Goal: Information Seeking & Learning: Get advice/opinions

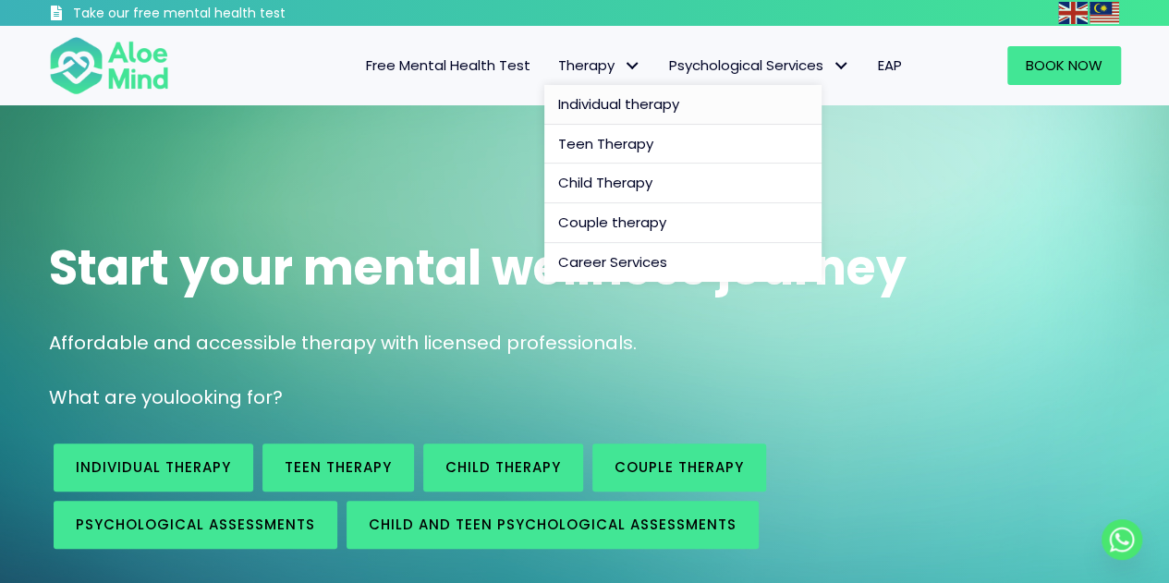
click at [630, 108] on span "Individual therapy" at bounding box center [618, 103] width 121 height 19
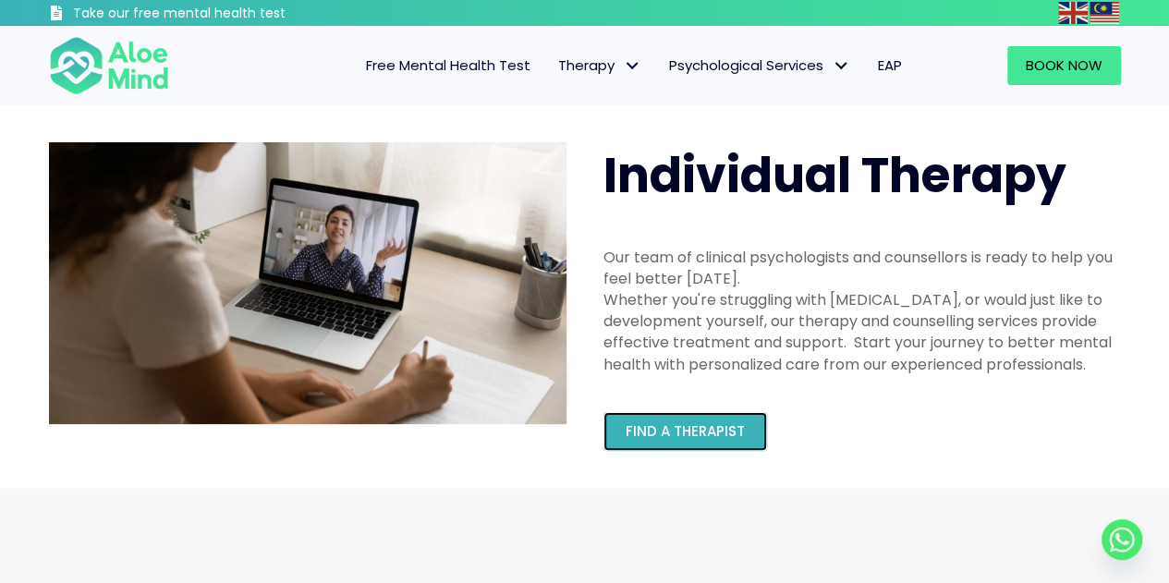
click at [744, 424] on link "Find a therapist" at bounding box center [685, 431] width 164 height 39
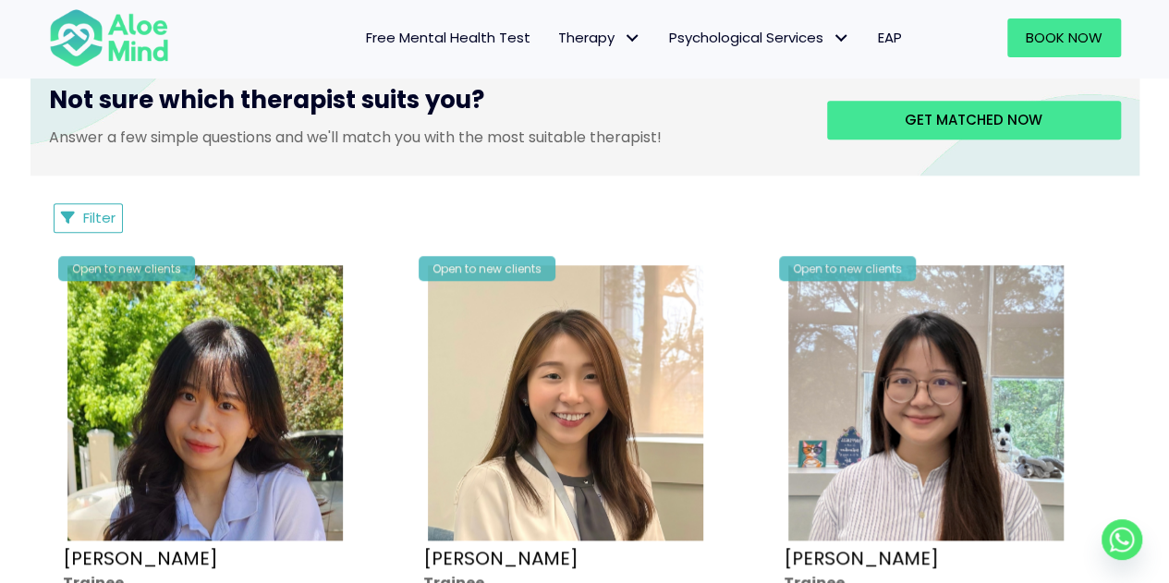
scroll to position [784, 0]
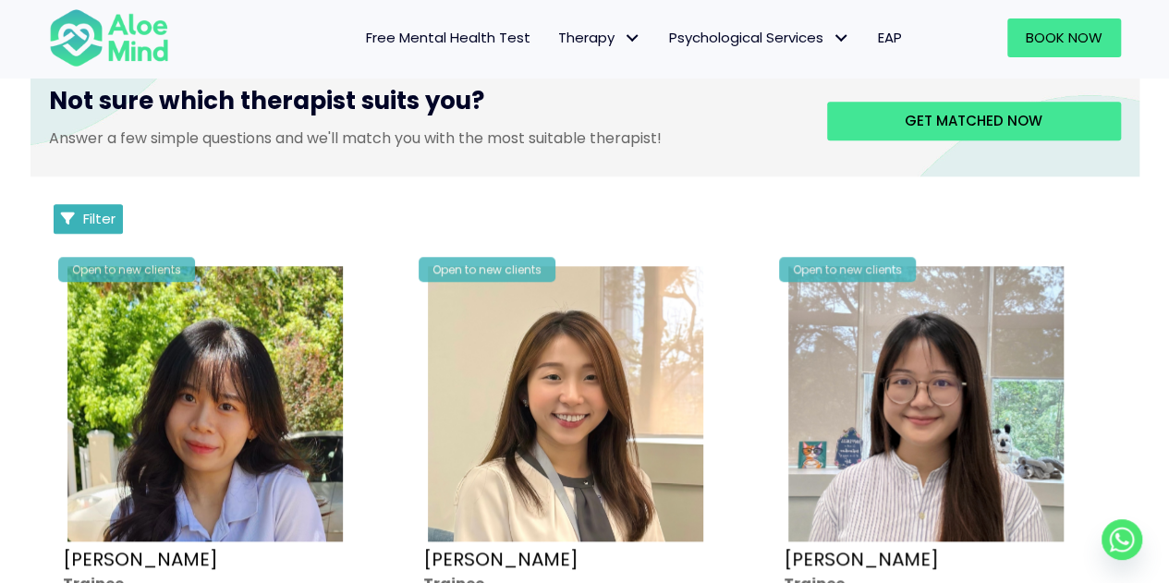
click at [107, 215] on span "Filter" at bounding box center [99, 218] width 32 height 19
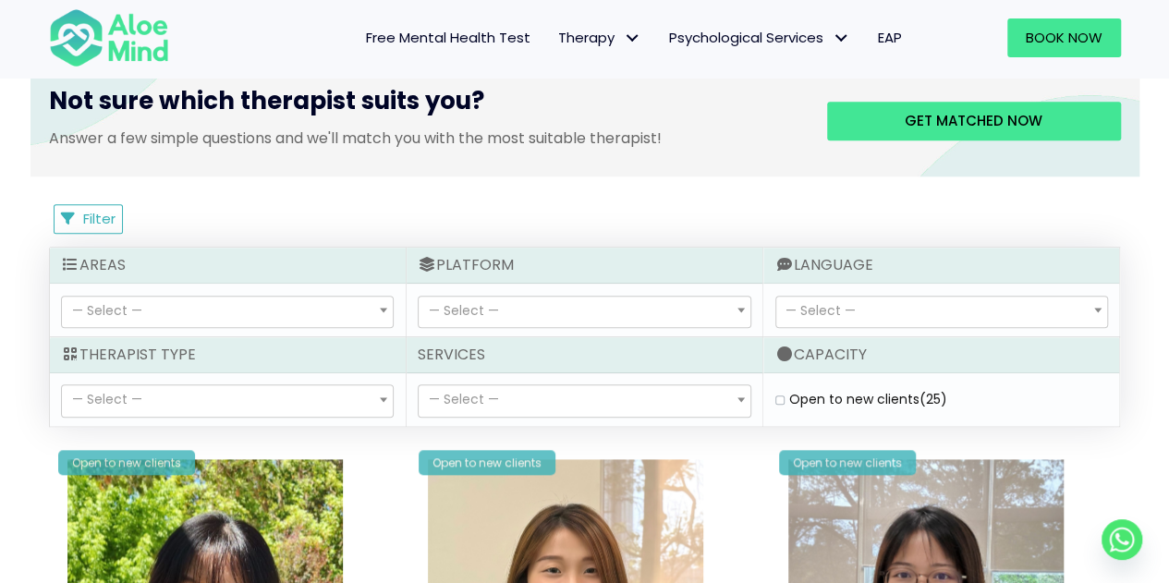
click at [163, 312] on span "— Select —" at bounding box center [227, 312] width 331 height 31
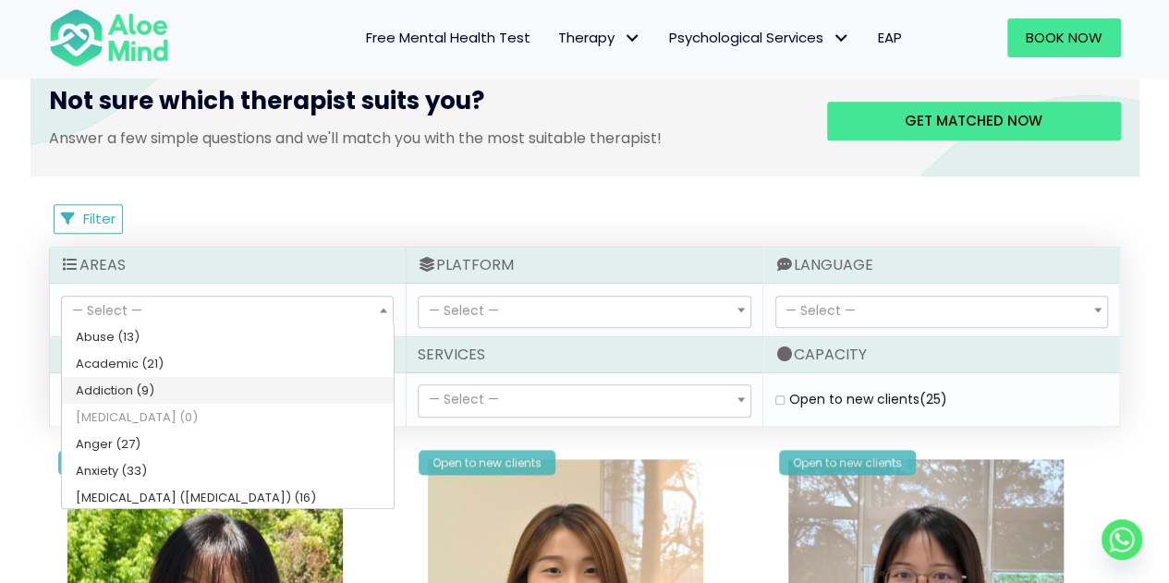
scroll to position [18, 0]
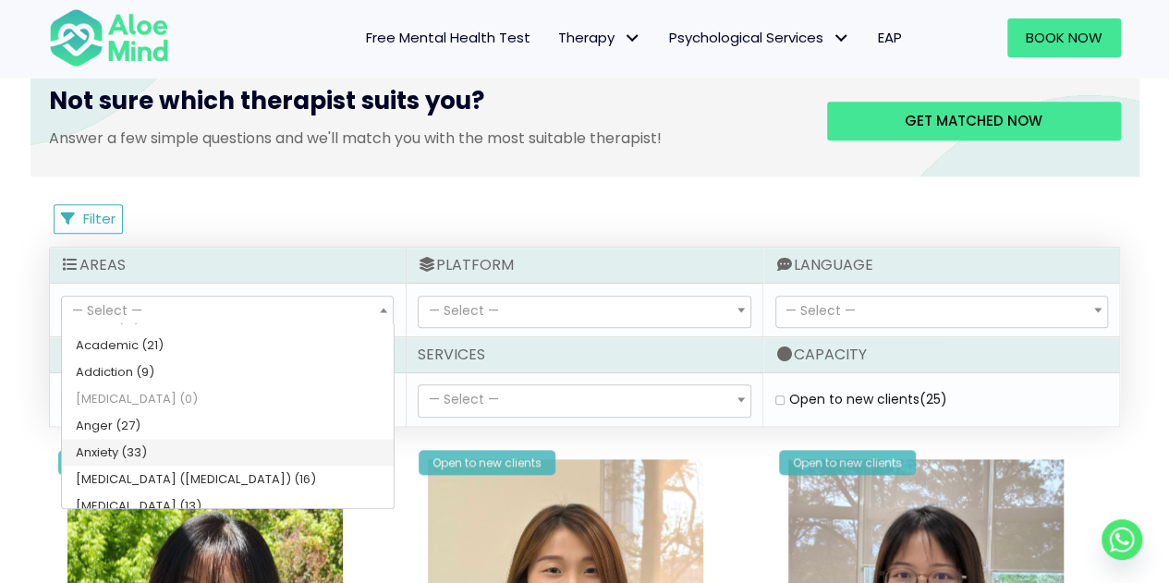
select select "46"
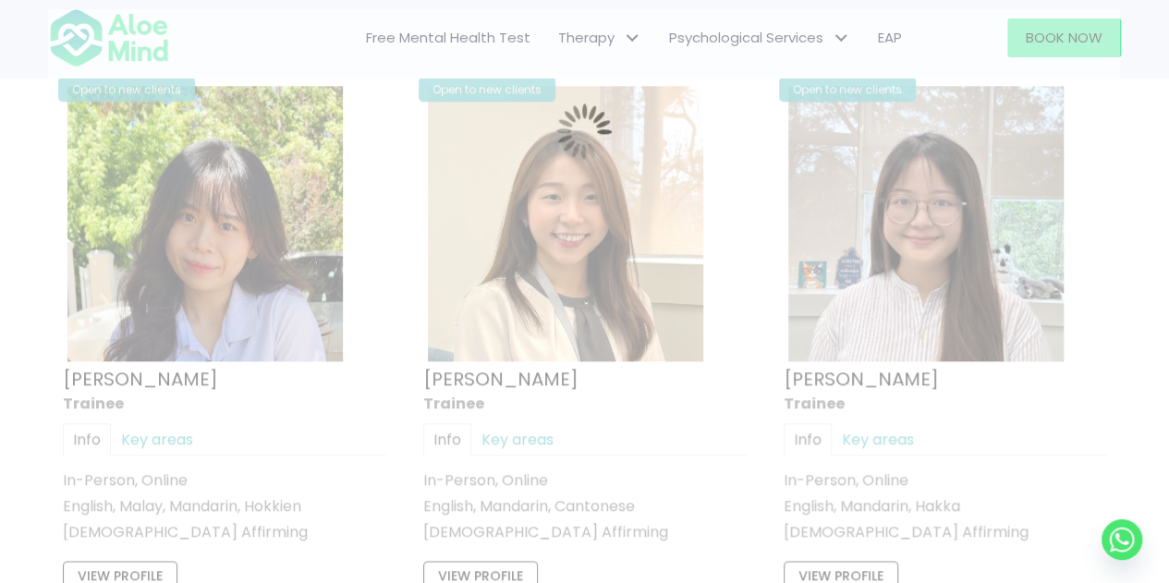
scroll to position [987, 0]
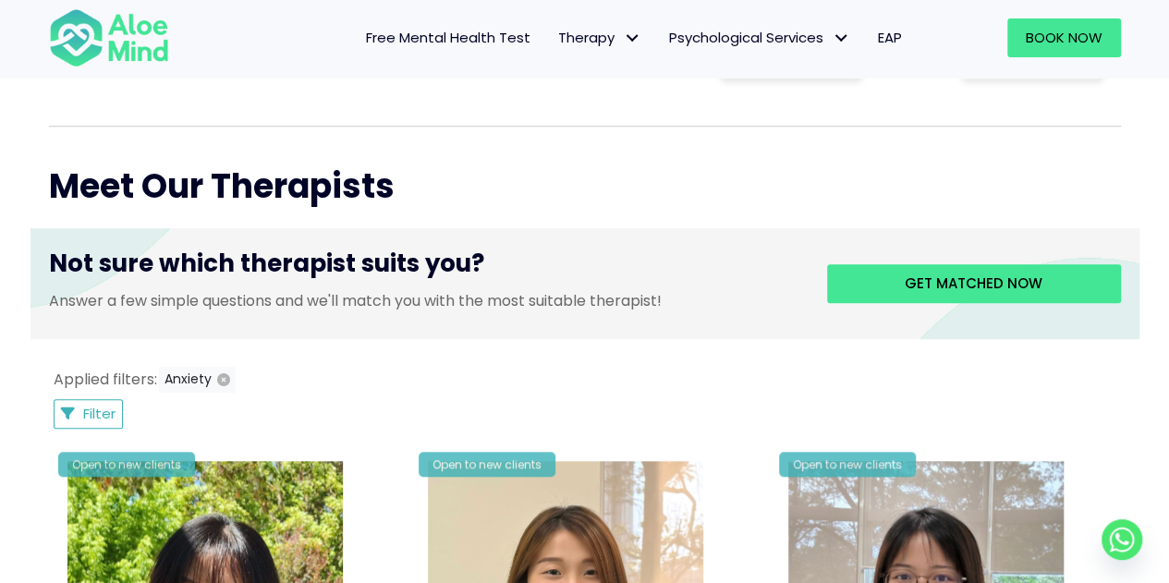
scroll to position [619, 0]
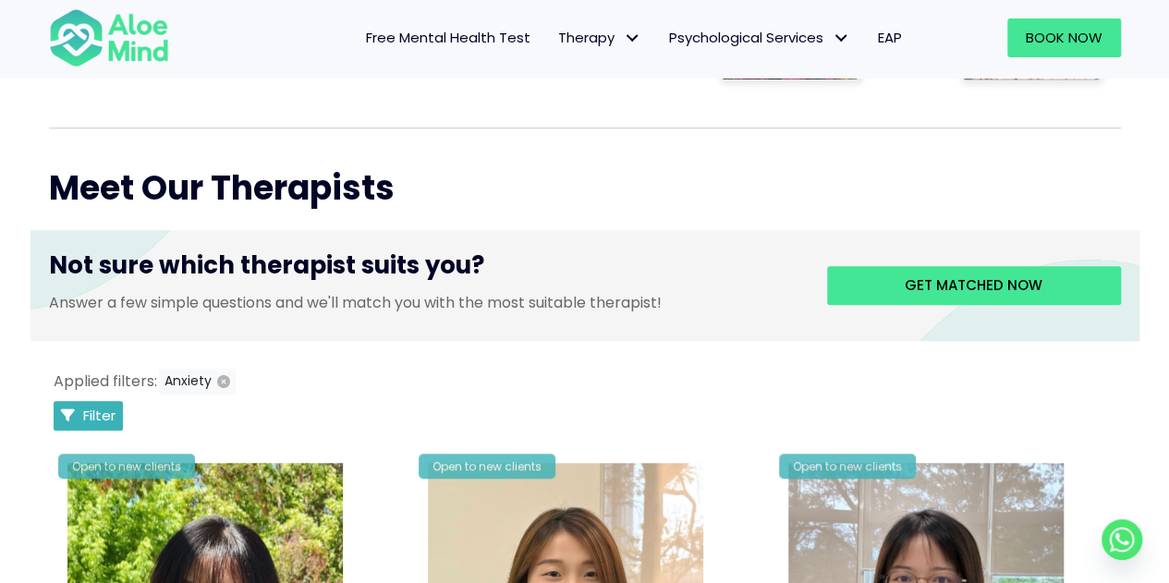
click at [107, 404] on button "Filter" at bounding box center [89, 416] width 70 height 30
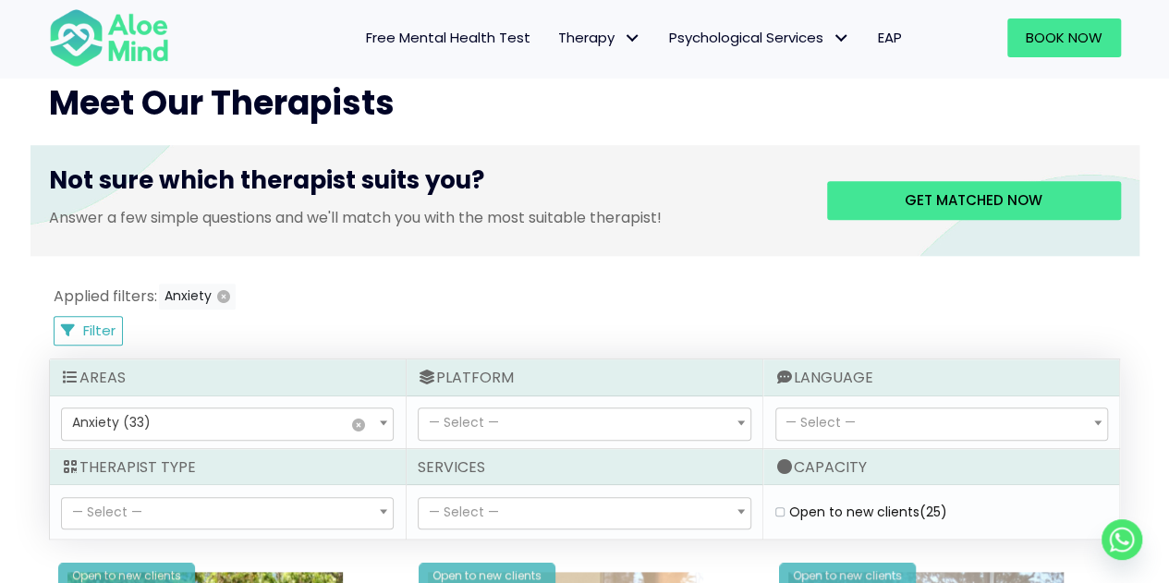
scroll to position [704, 0]
click at [225, 298] on icon "button" at bounding box center [223, 296] width 13 height 13
select select
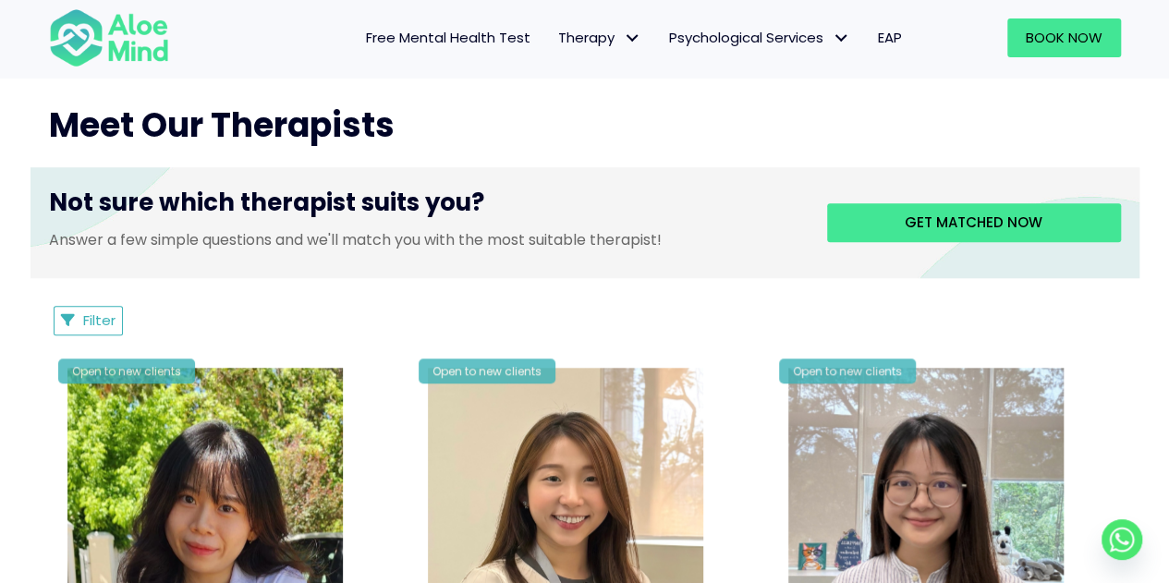
scroll to position [678, 0]
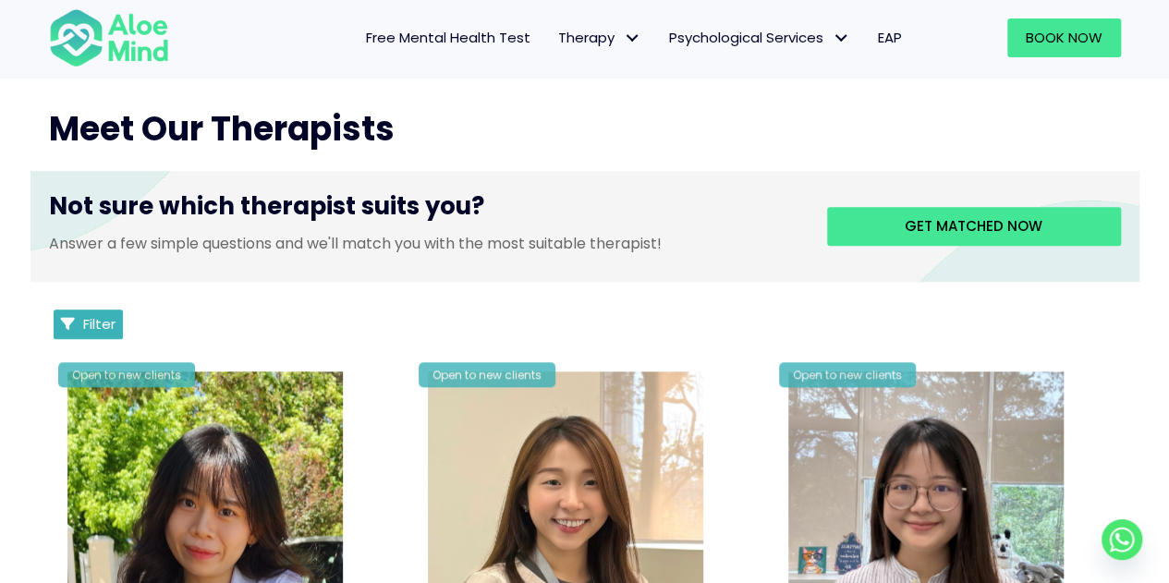
click at [107, 320] on span "Filter" at bounding box center [99, 323] width 32 height 19
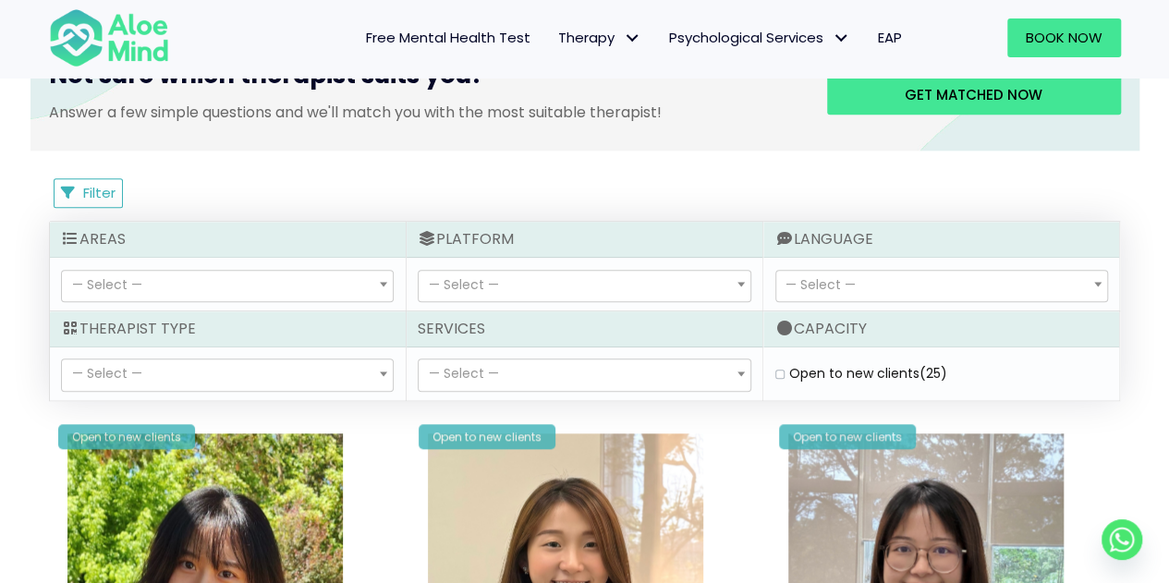
scroll to position [811, 0]
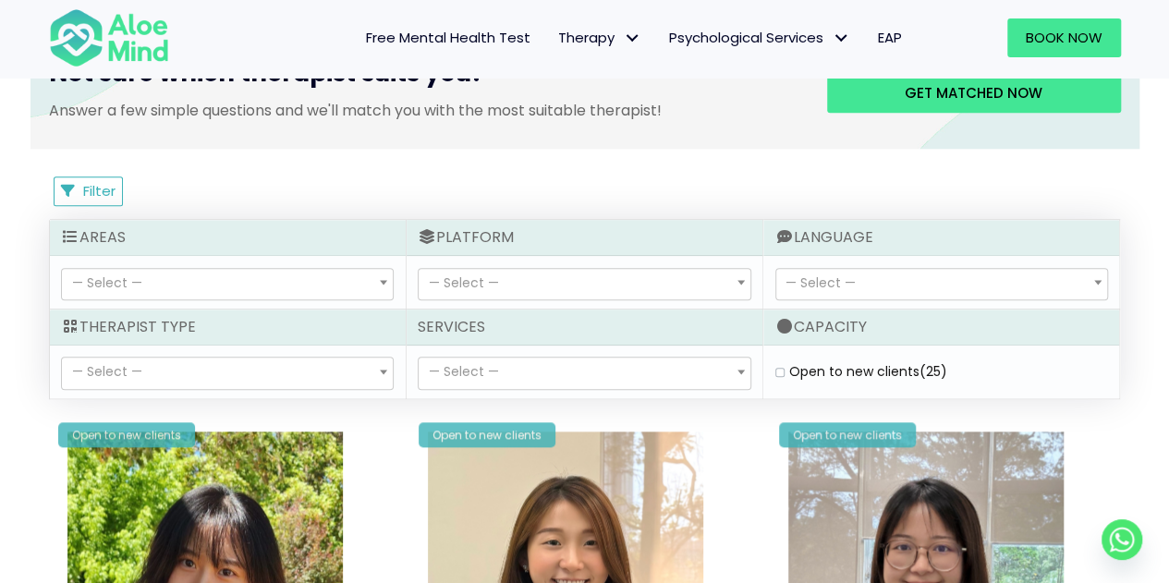
click at [857, 263] on div "— Select — Cantonese Conversational Hokkien Conversational Malay Conversational…" at bounding box center [941, 282] width 356 height 53
click at [856, 285] on span "— Select —" at bounding box center [941, 284] width 331 height 31
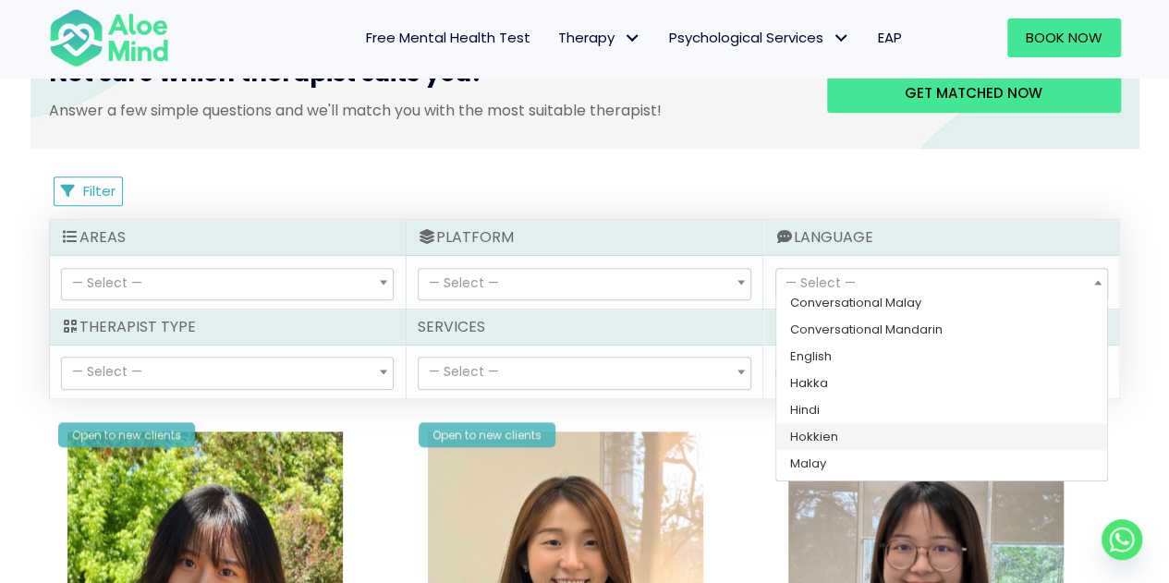
scroll to position [137, 0]
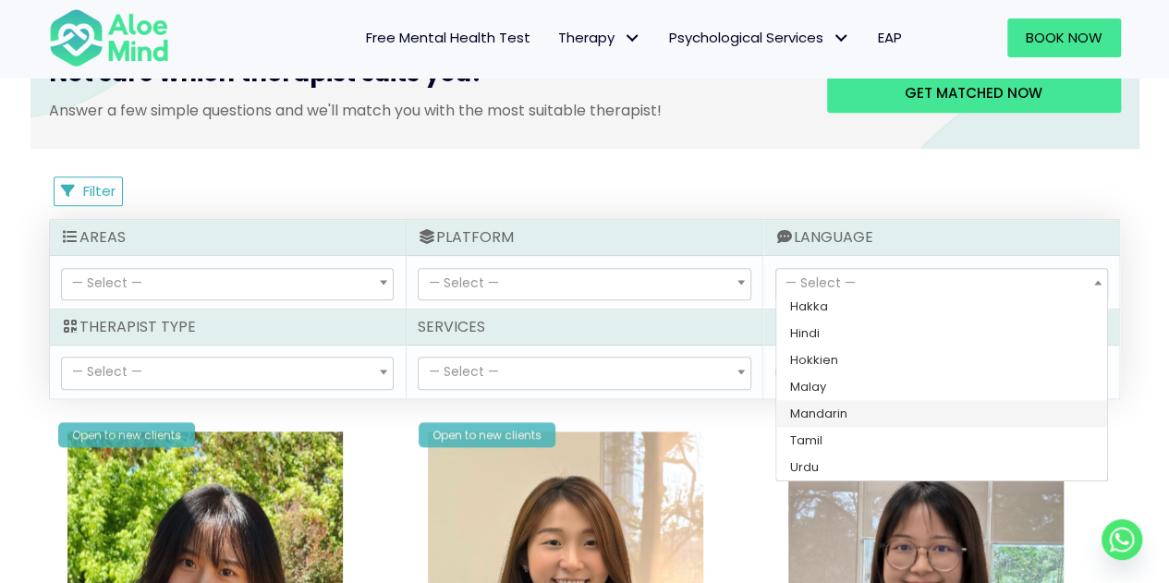
select select "142"
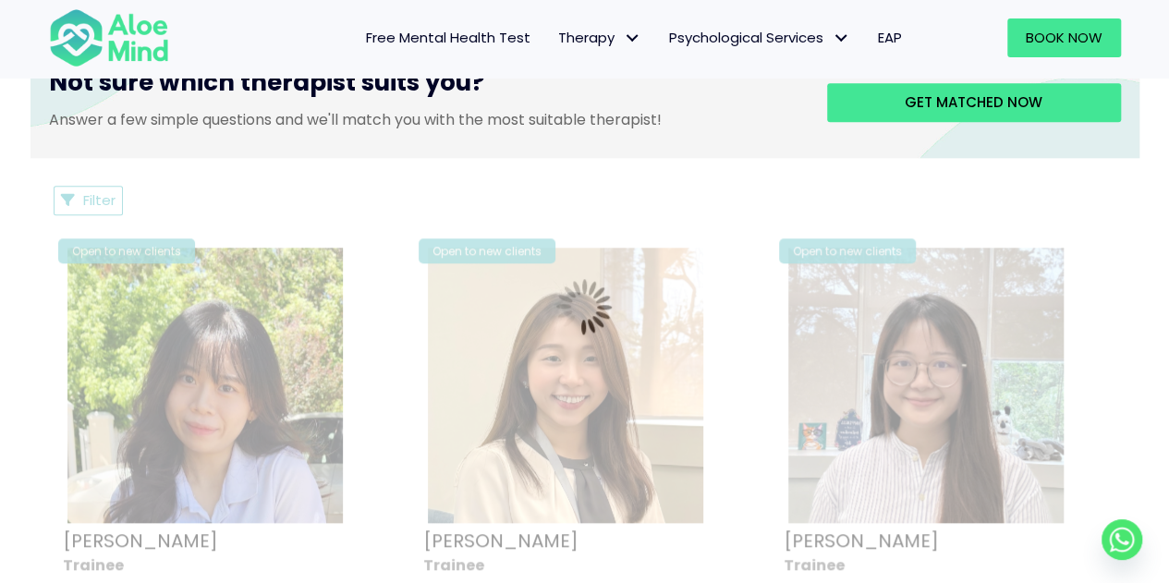
scroll to position [742, 0]
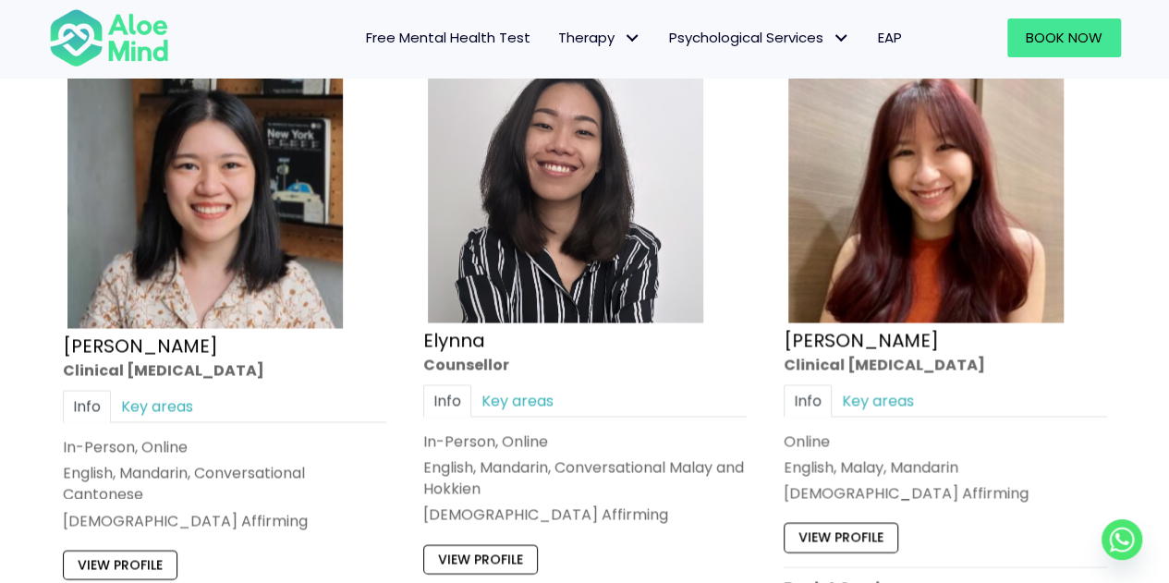
scroll to position [1684, 0]
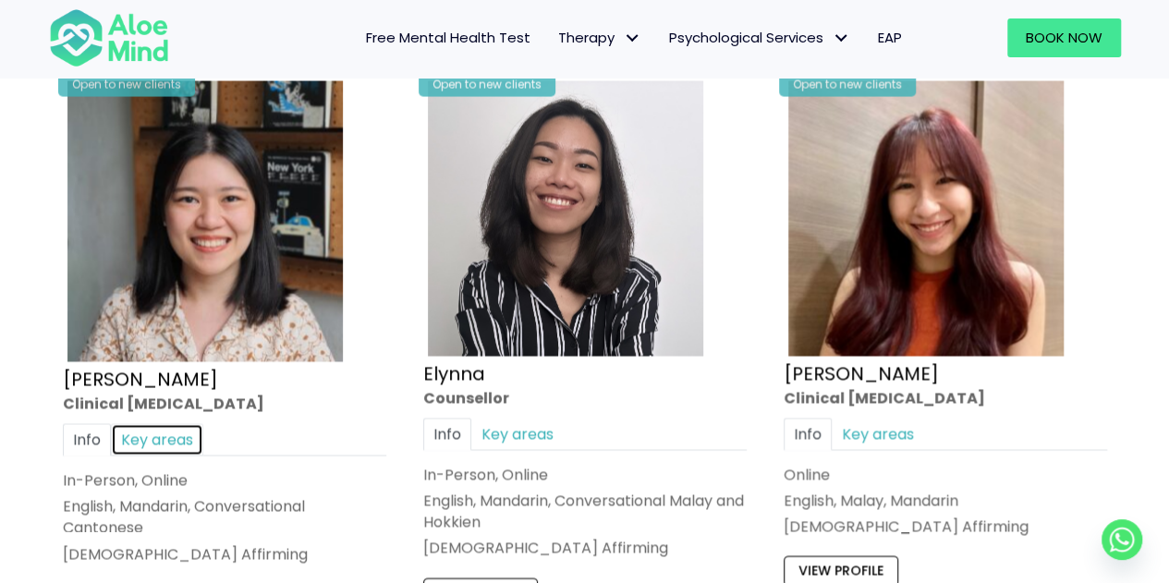
click at [132, 443] on link "Key areas" at bounding box center [157, 439] width 92 height 32
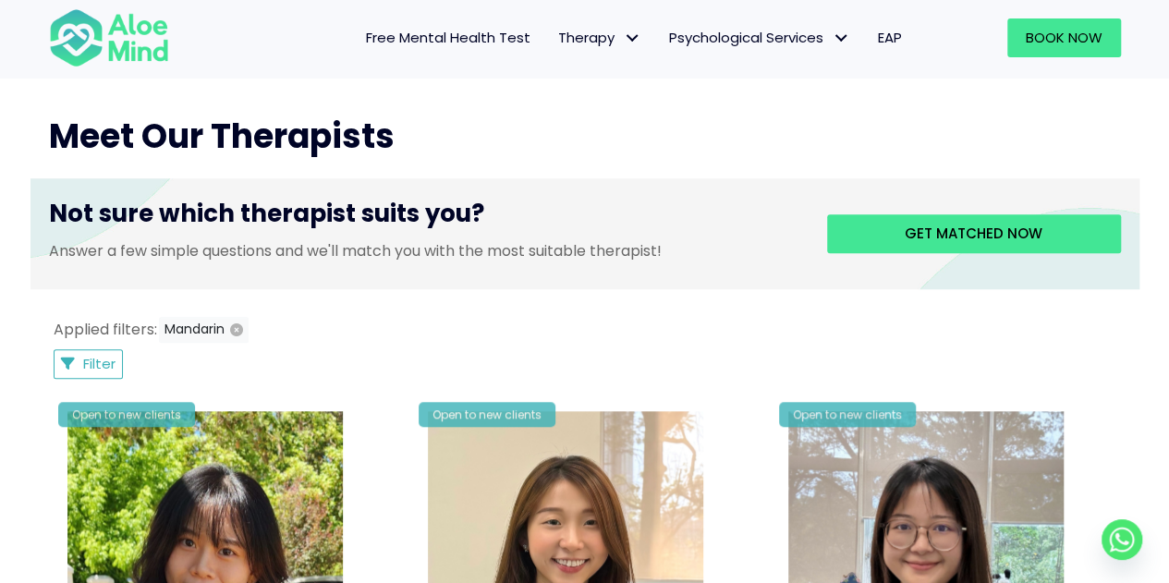
scroll to position [668, 0]
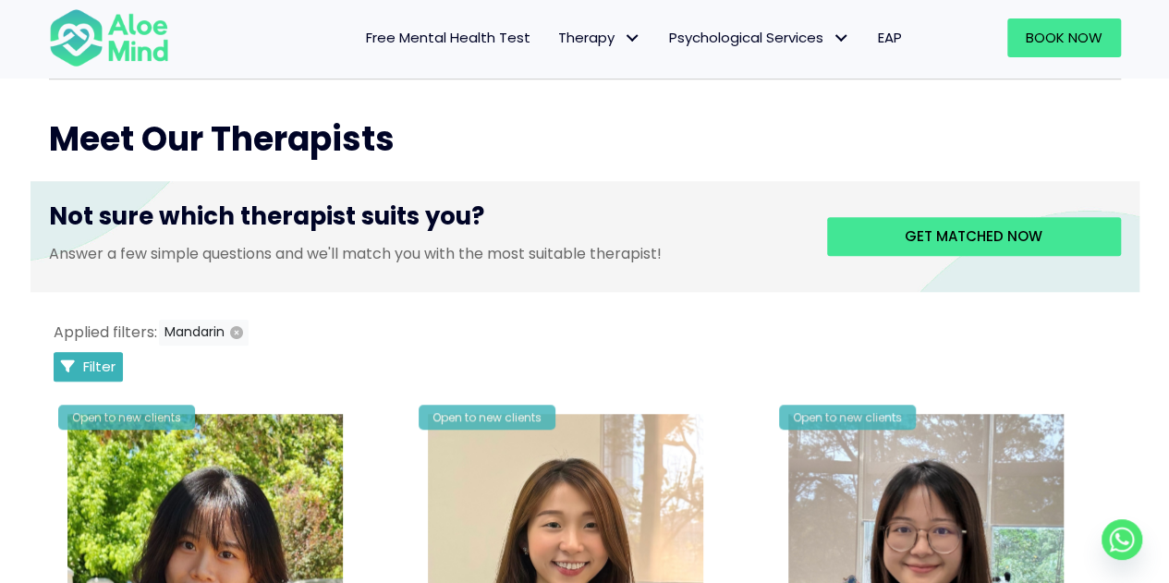
click at [103, 370] on span "Filter" at bounding box center [99, 366] width 32 height 19
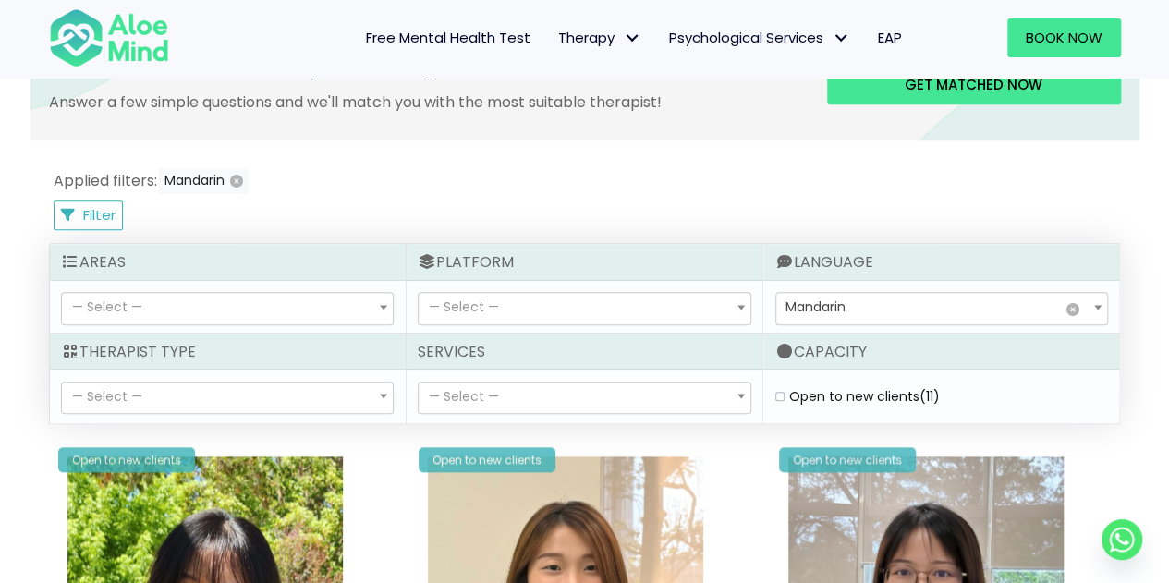
scroll to position [825, 0]
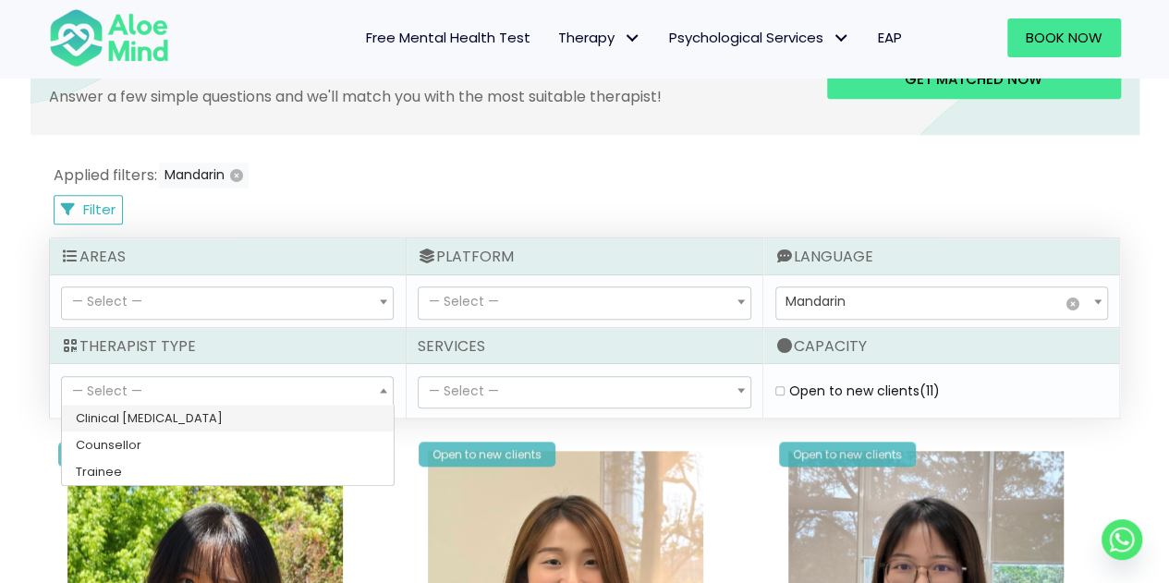
click at [275, 389] on span "— Select —" at bounding box center [227, 392] width 331 height 31
select select "36"
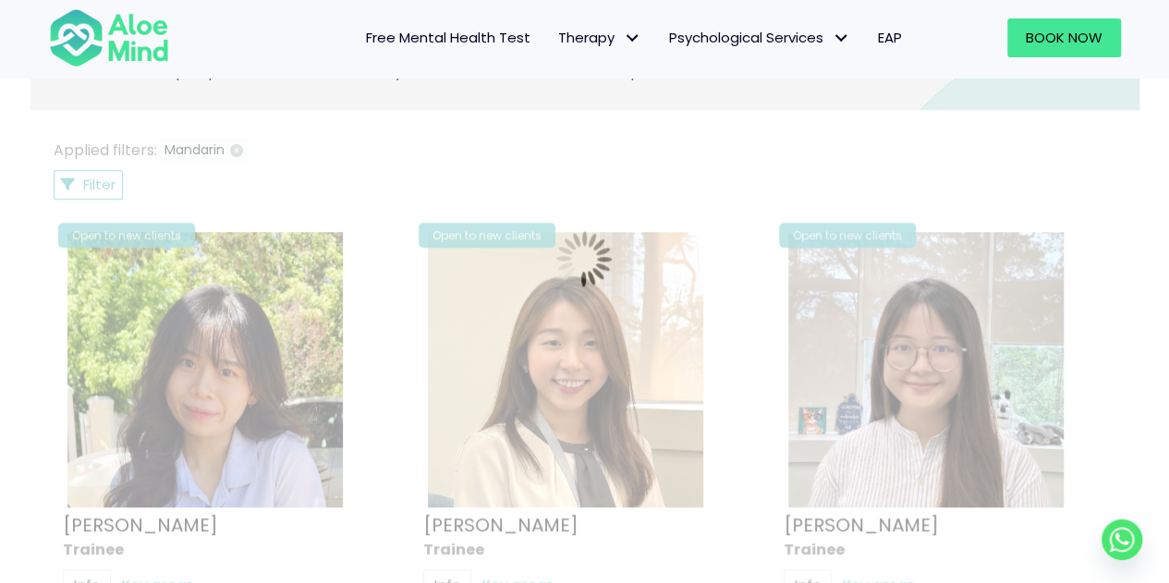
scroll to position [811, 0]
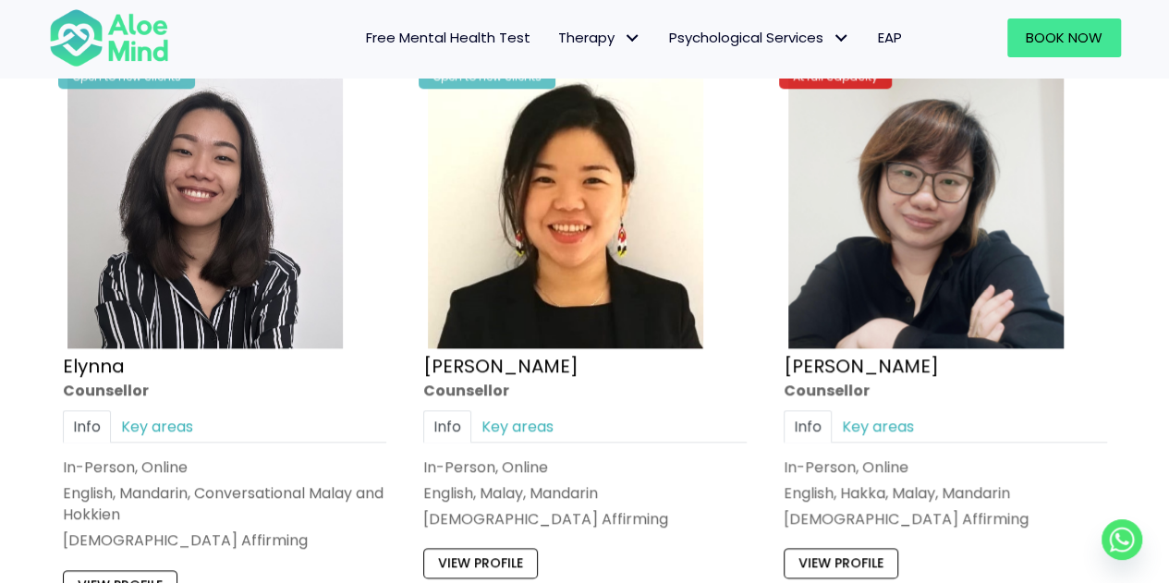
scroll to position [1137, 0]
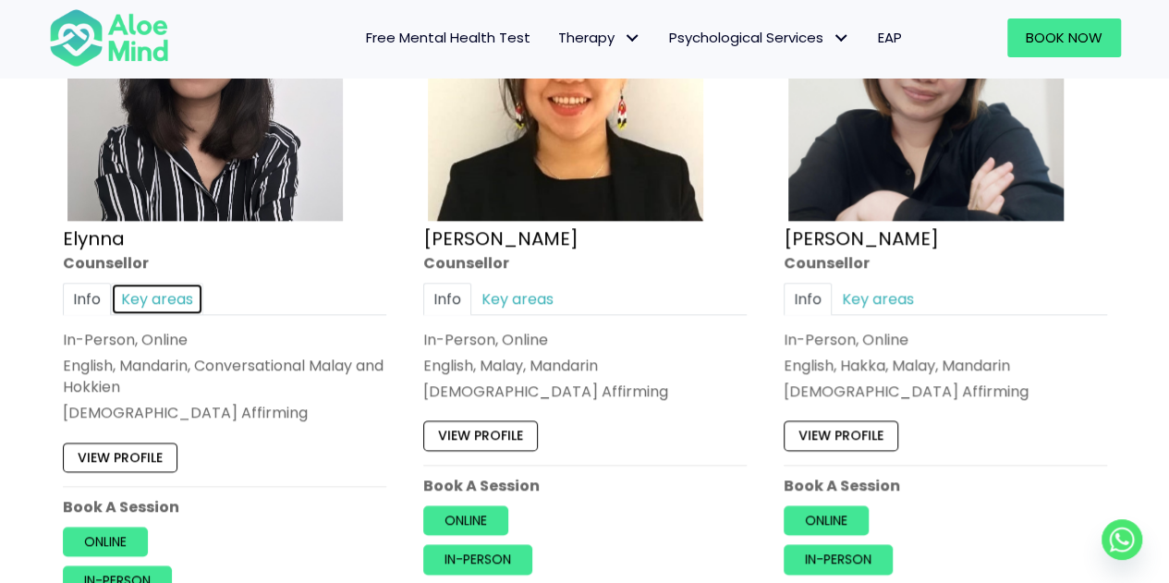
click at [152, 291] on link "Key areas" at bounding box center [157, 299] width 92 height 32
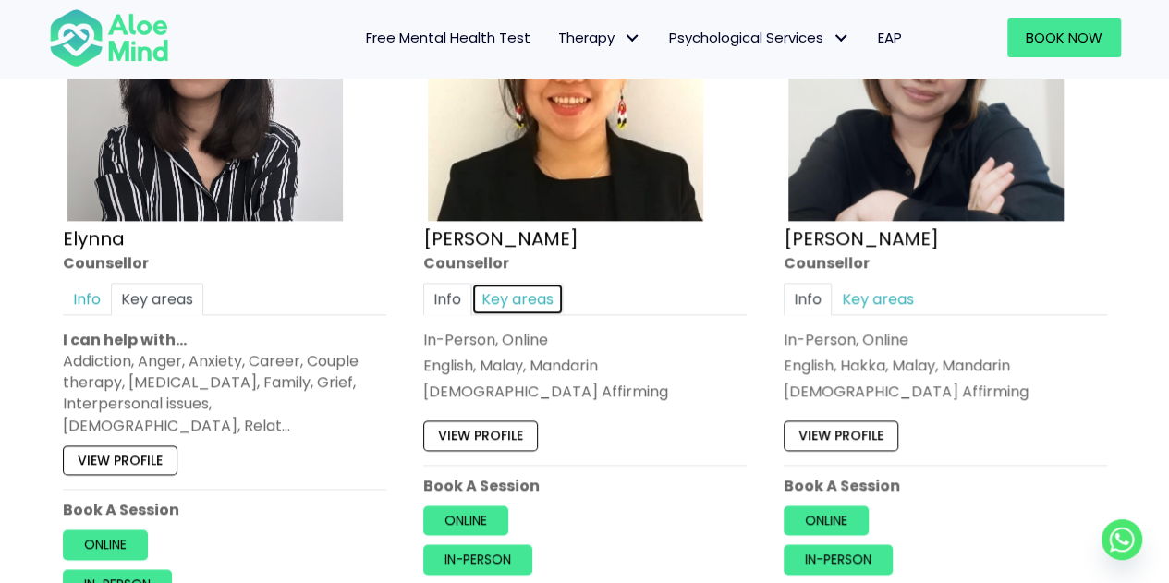
click at [519, 297] on link "Key areas" at bounding box center [517, 299] width 92 height 32
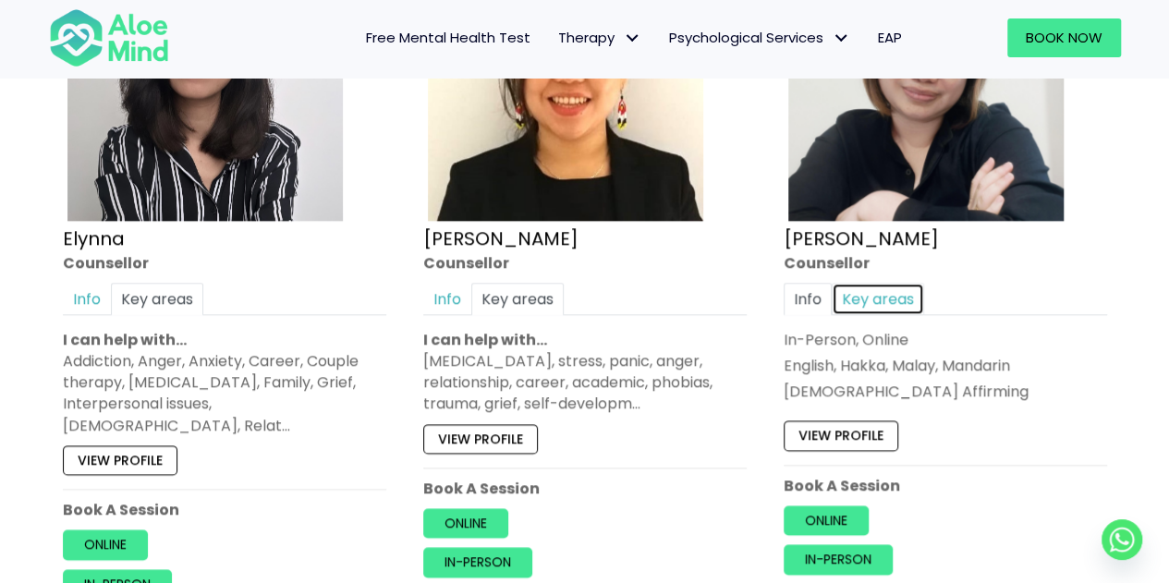
click at [860, 295] on link "Key areas" at bounding box center [878, 299] width 92 height 32
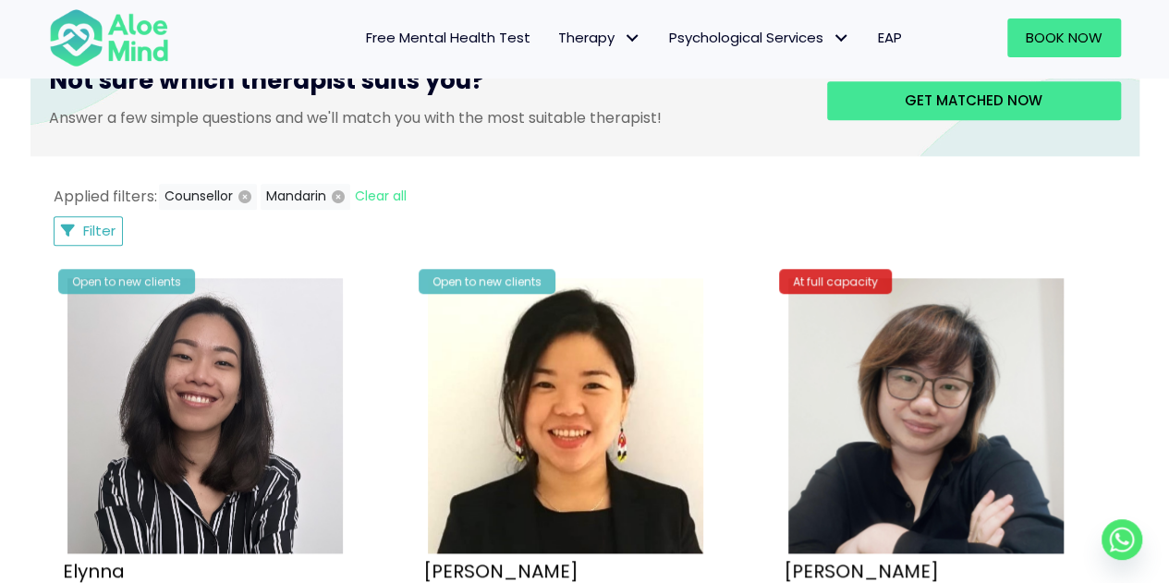
scroll to position [797, 0]
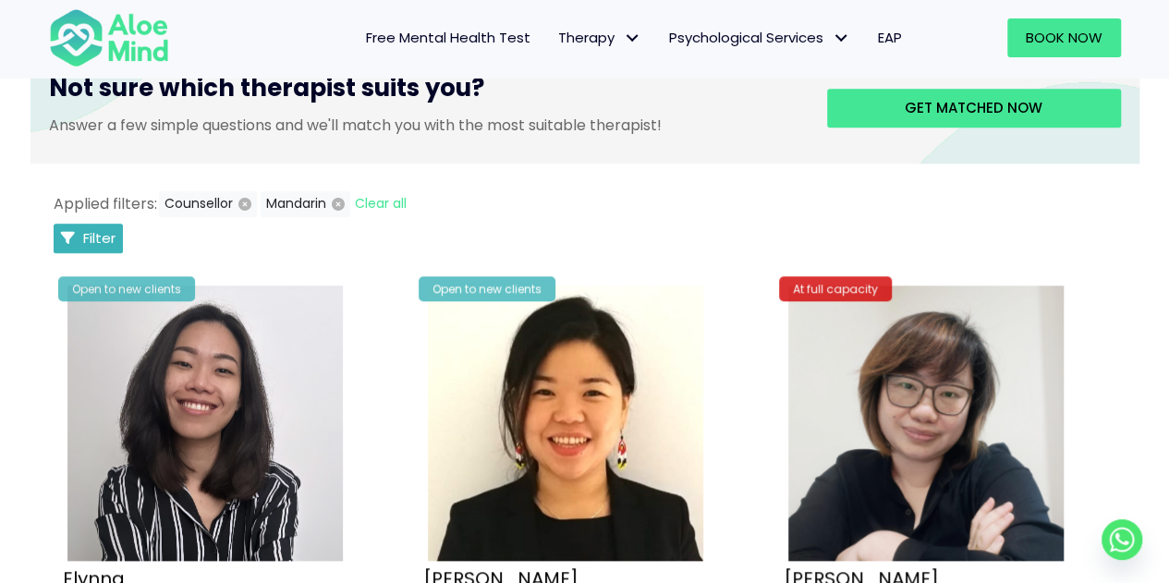
click at [109, 243] on span "Filter" at bounding box center [99, 237] width 32 height 19
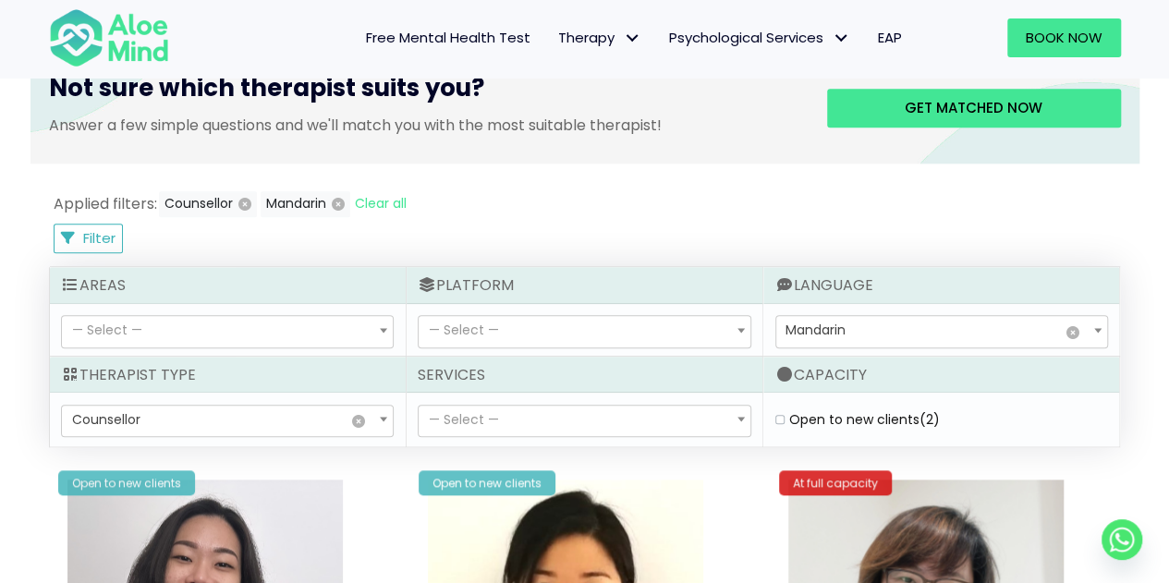
click at [142, 426] on span "× Counsellor" at bounding box center [227, 421] width 331 height 31
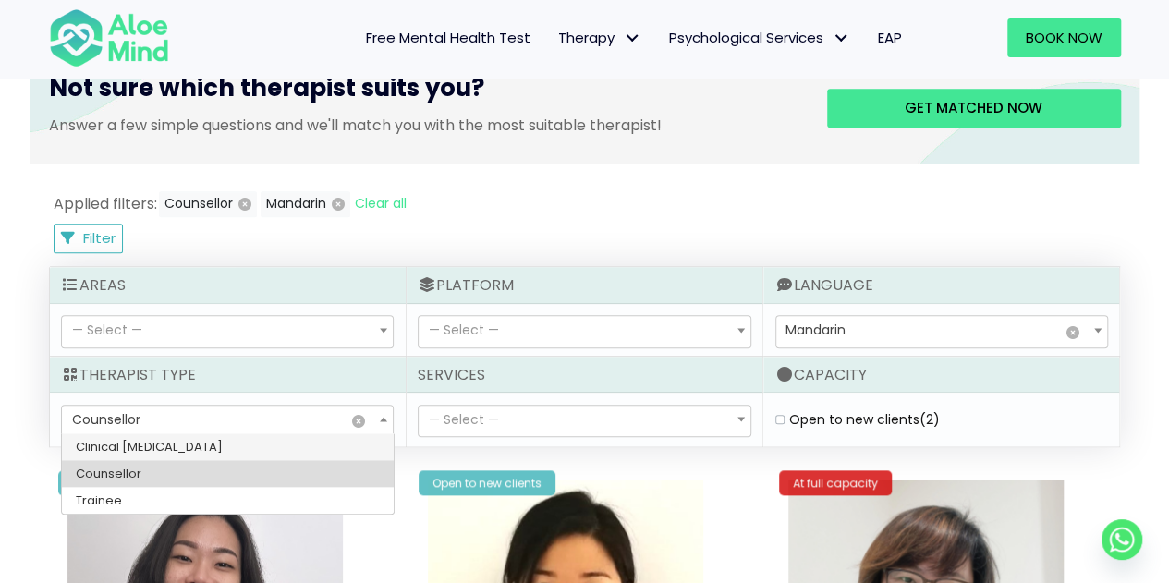
select select "15"
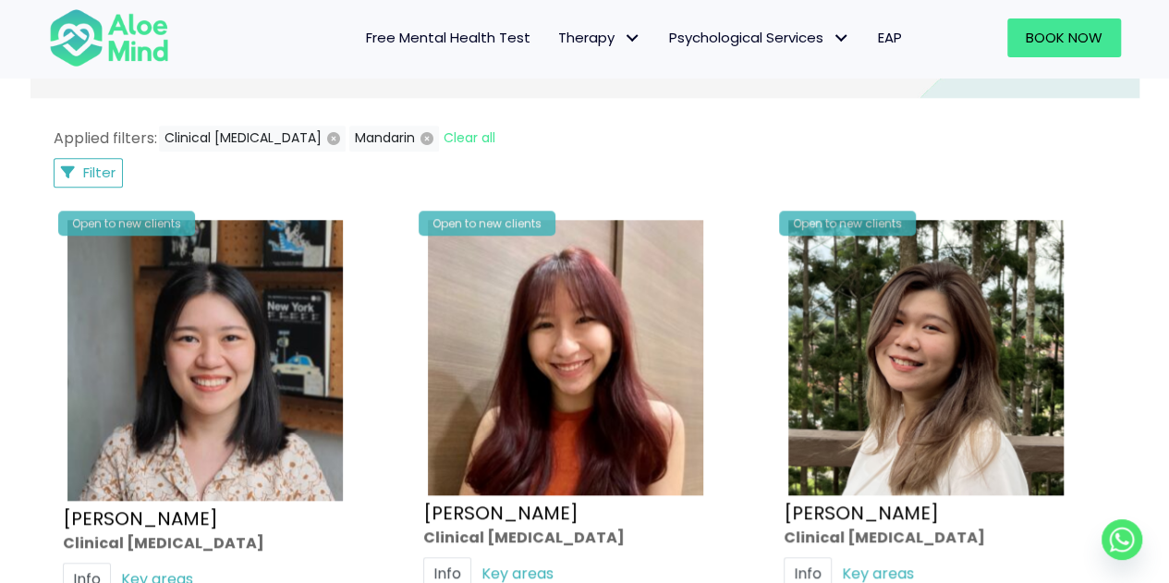
scroll to position [991, 0]
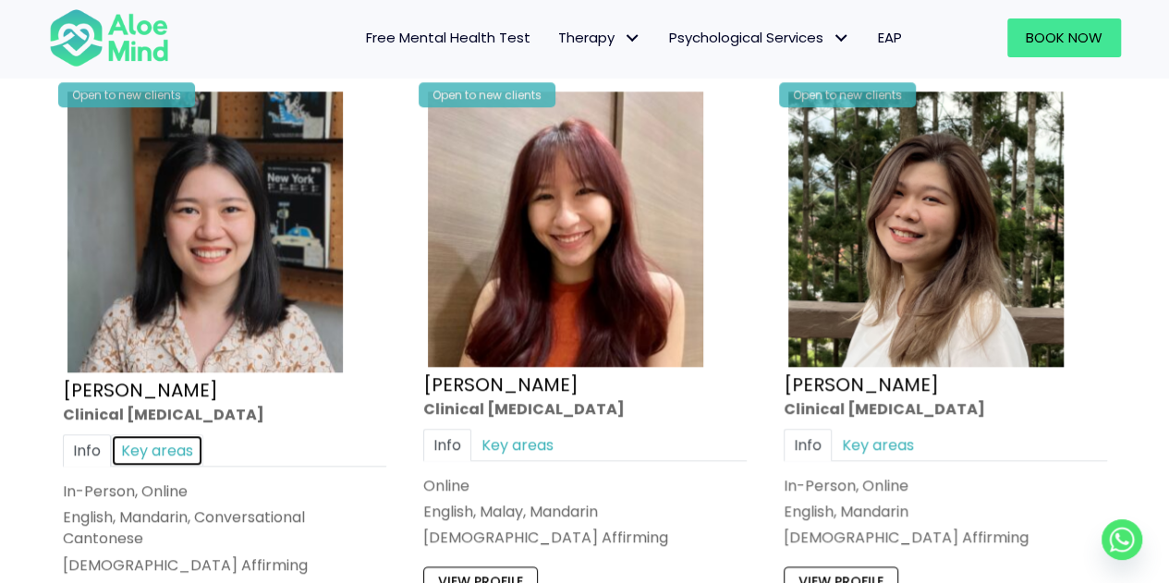
click at [189, 452] on link "Key areas" at bounding box center [157, 450] width 92 height 32
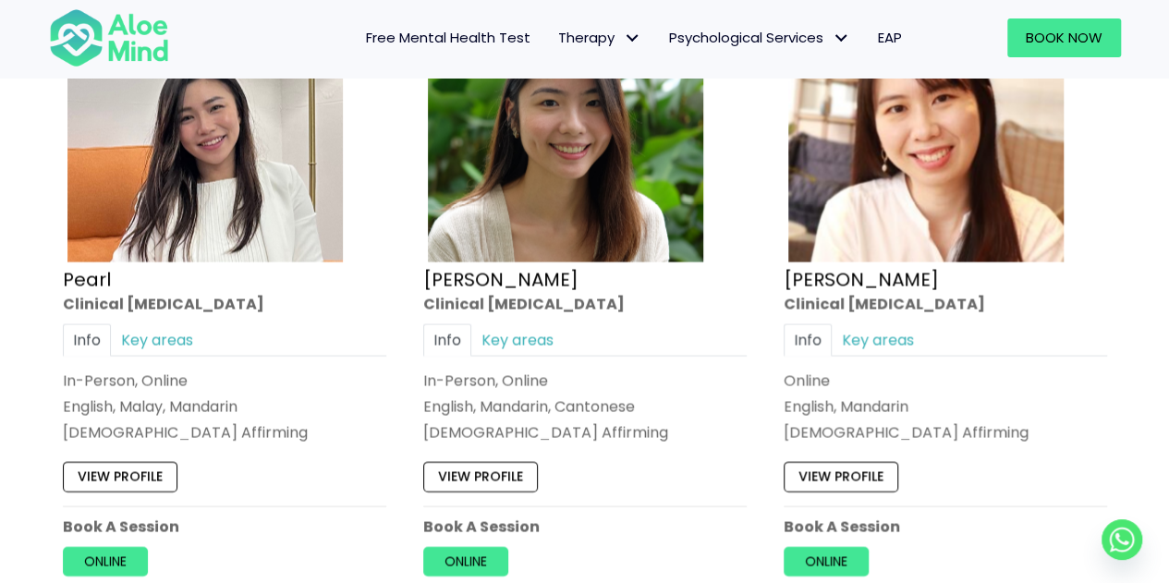
scroll to position [1822, 0]
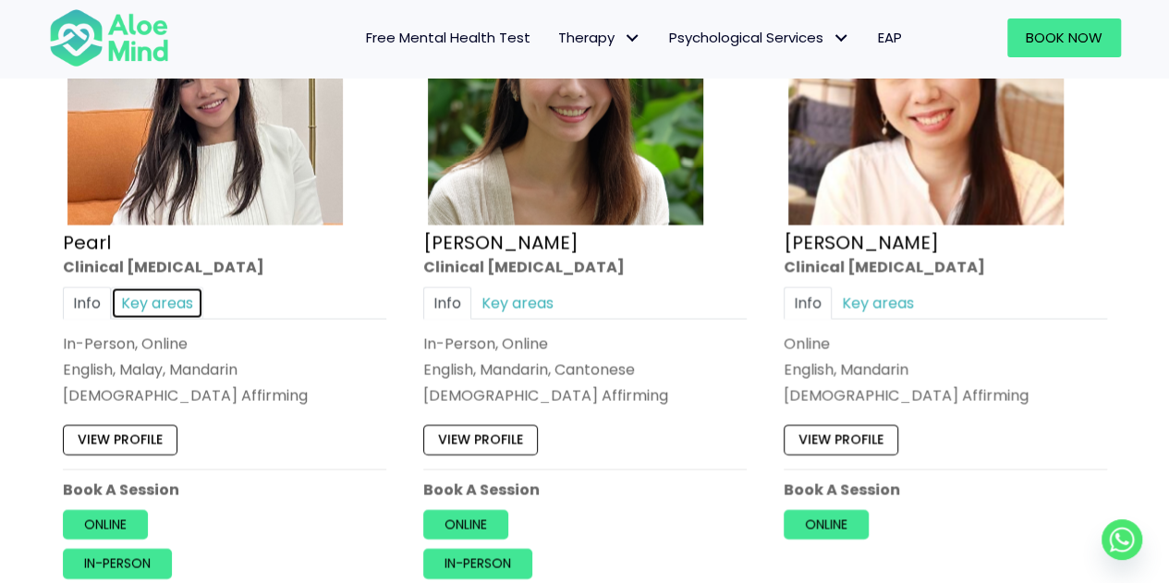
click at [181, 310] on link "Key areas" at bounding box center [157, 303] width 92 height 32
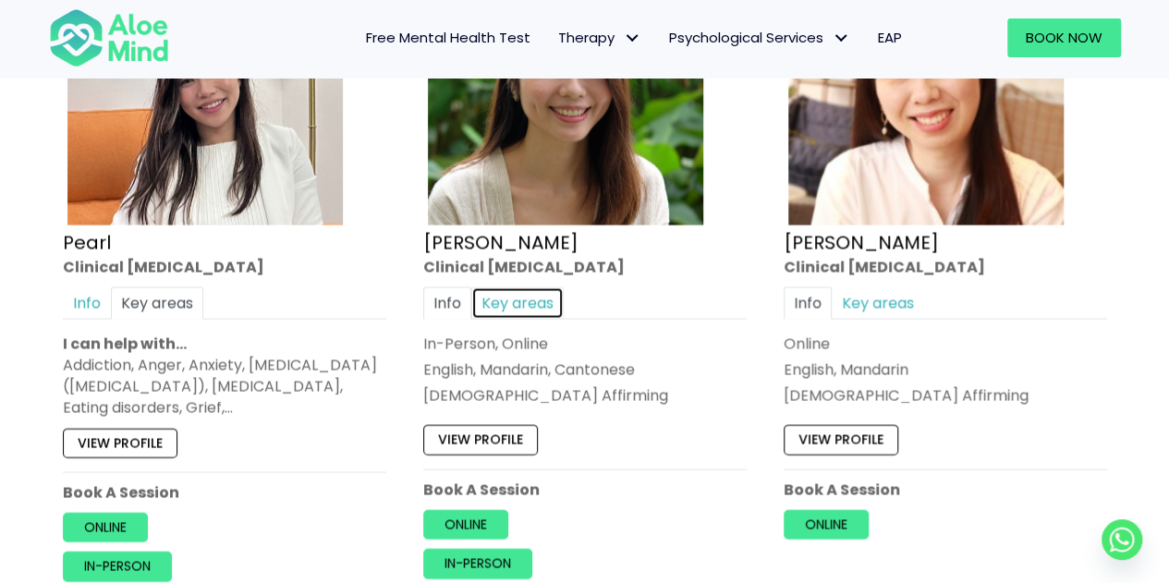
click at [545, 299] on link "Key areas" at bounding box center [517, 303] width 92 height 32
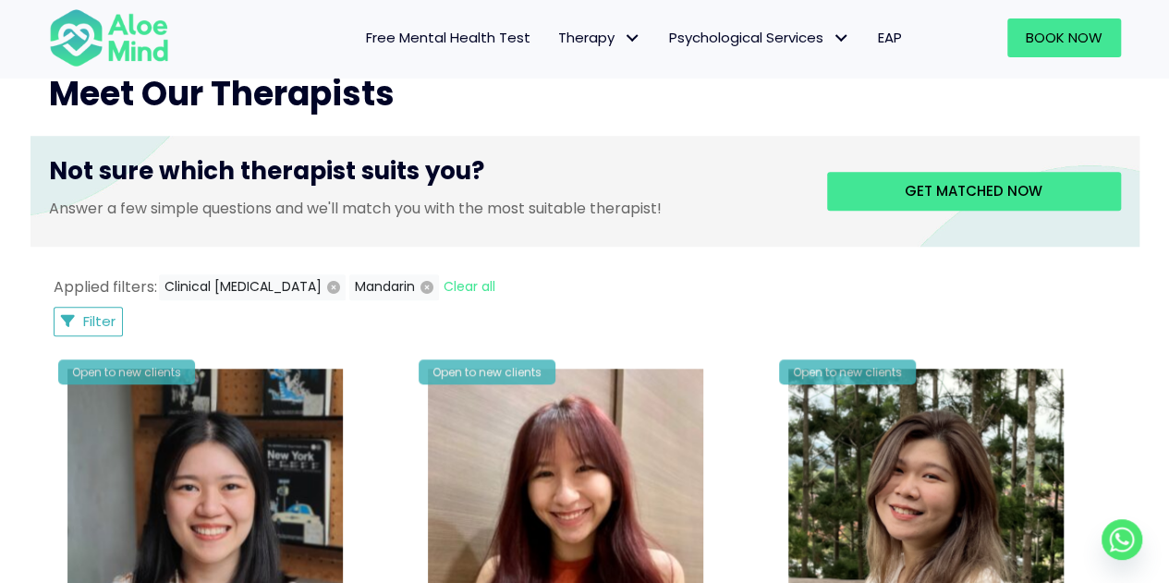
scroll to position [251, 0]
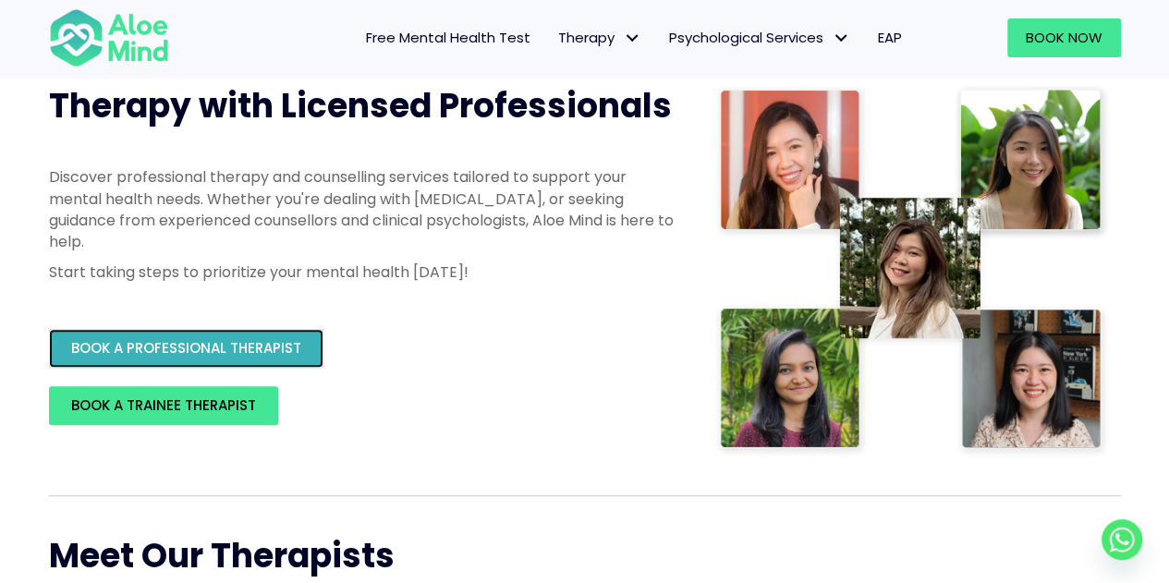
click at [281, 354] on span "BOOK A PROFESSIONAL THERAPIST" at bounding box center [186, 347] width 230 height 19
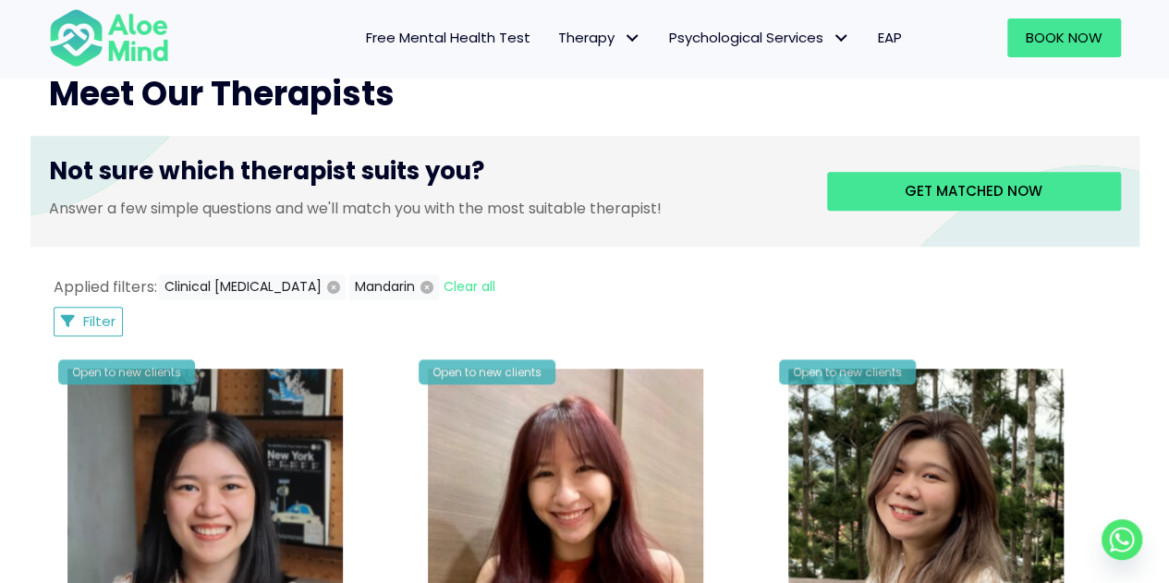
scroll to position [647, 0]
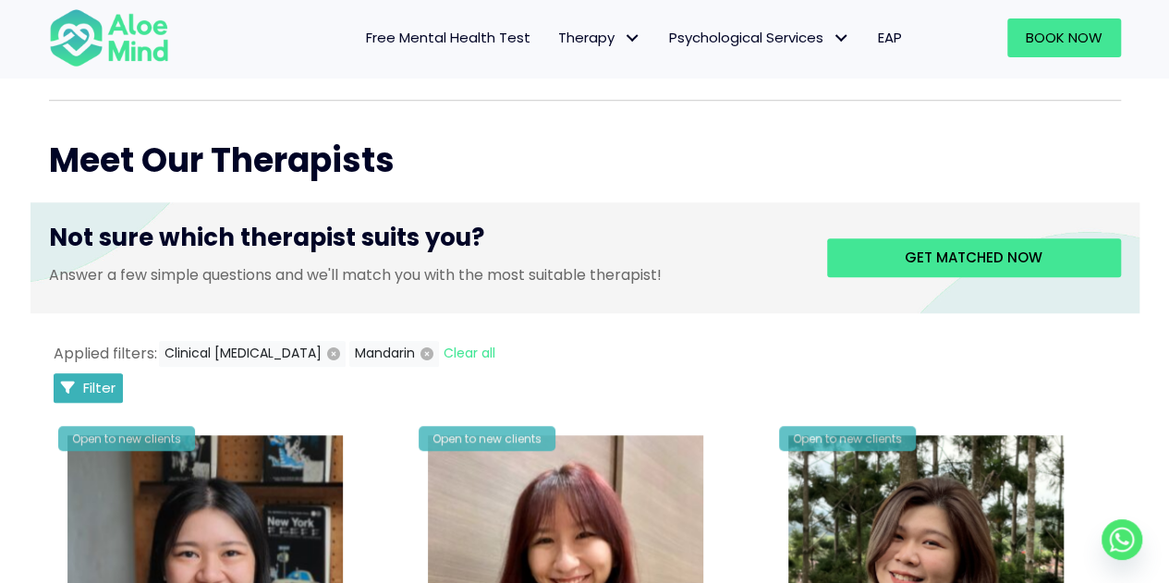
click at [100, 383] on span "Filter" at bounding box center [99, 387] width 32 height 19
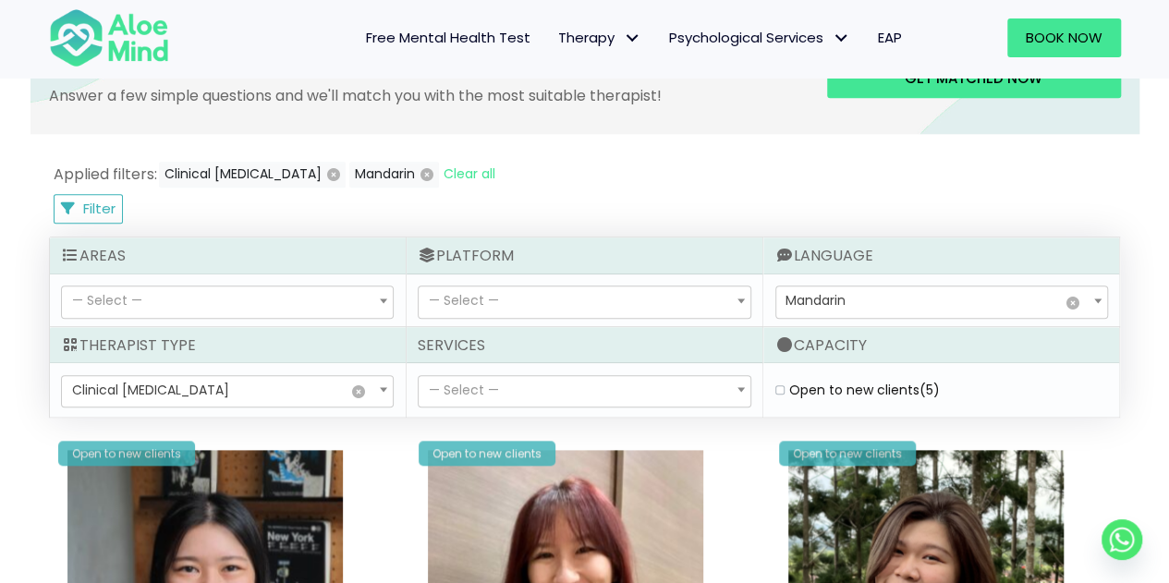
scroll to position [832, 0]
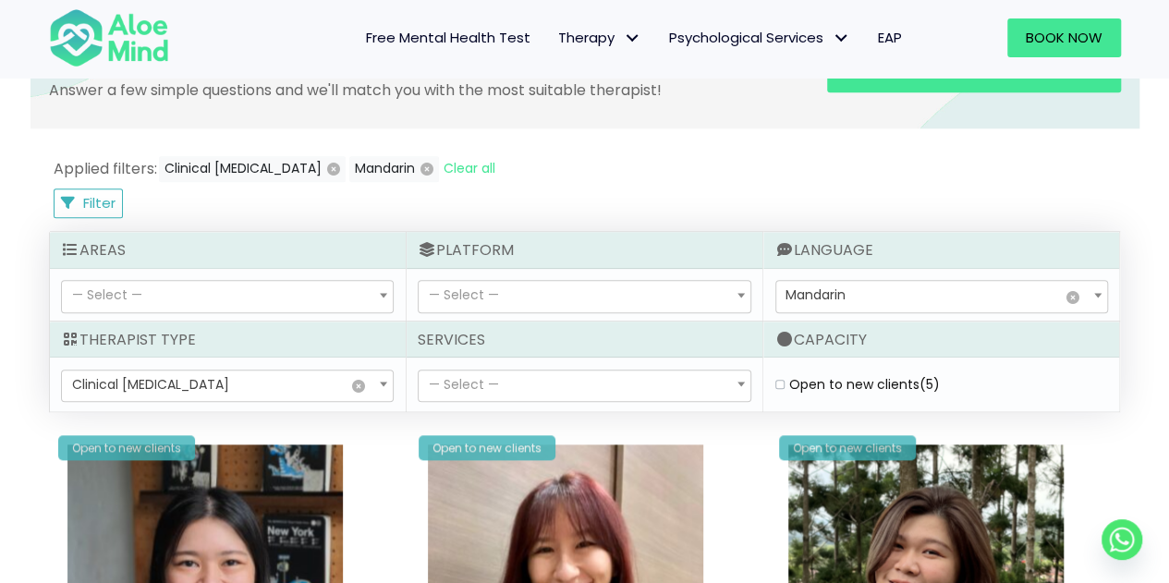
click at [237, 402] on div "— Select — Clinical psychologist Counsellor Trainee × Clinical psychologist" at bounding box center [228, 384] width 356 height 53
click at [242, 390] on span "× Clinical psychologist" at bounding box center [227, 386] width 331 height 31
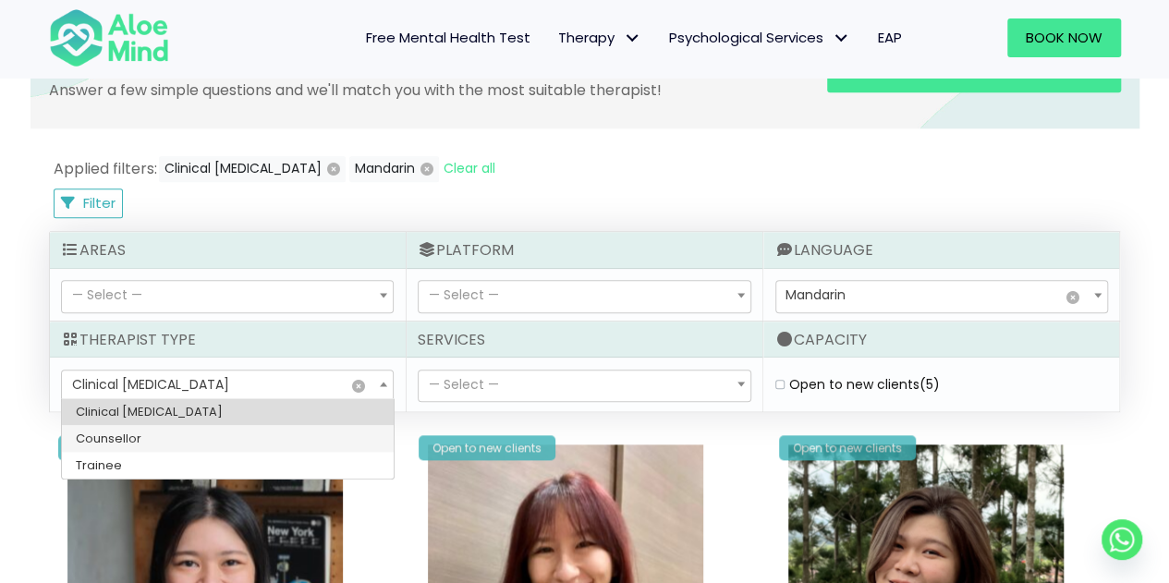
select select "36"
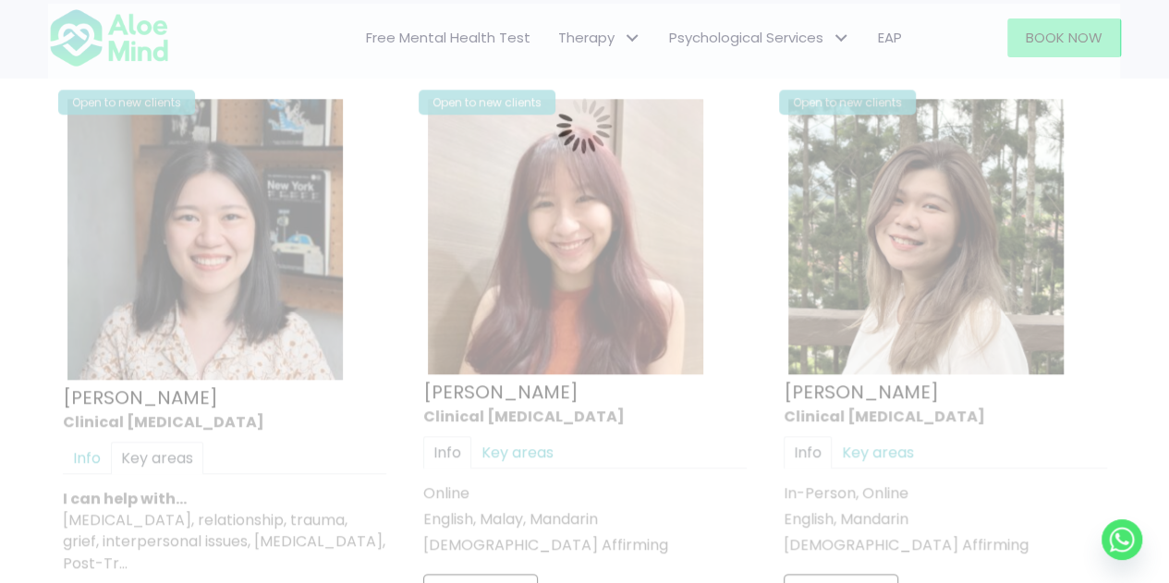
scroll to position [987, 0]
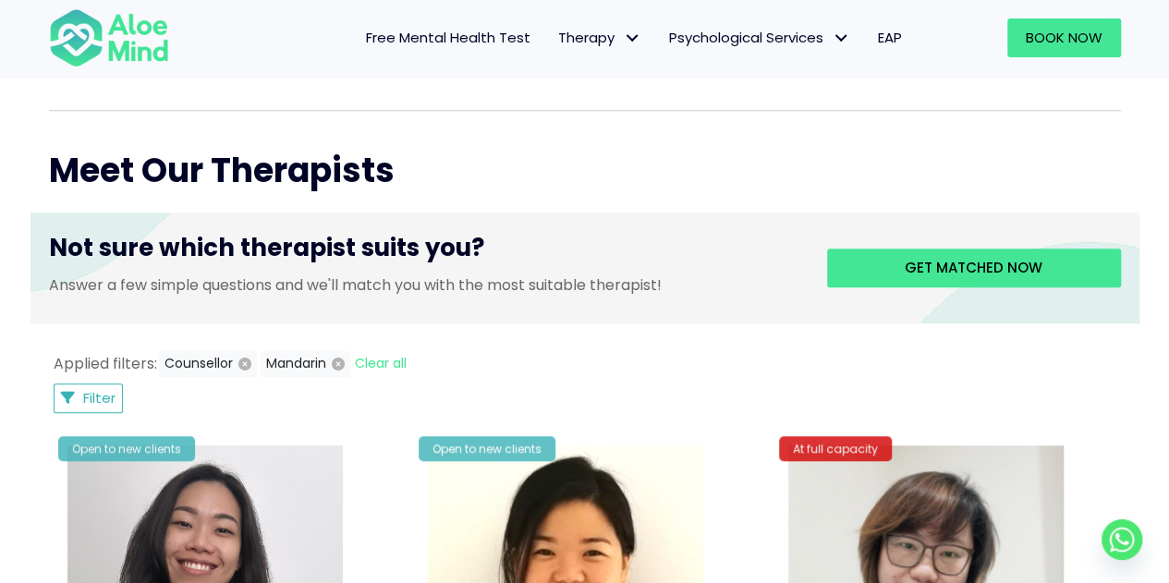
scroll to position [617, 0]
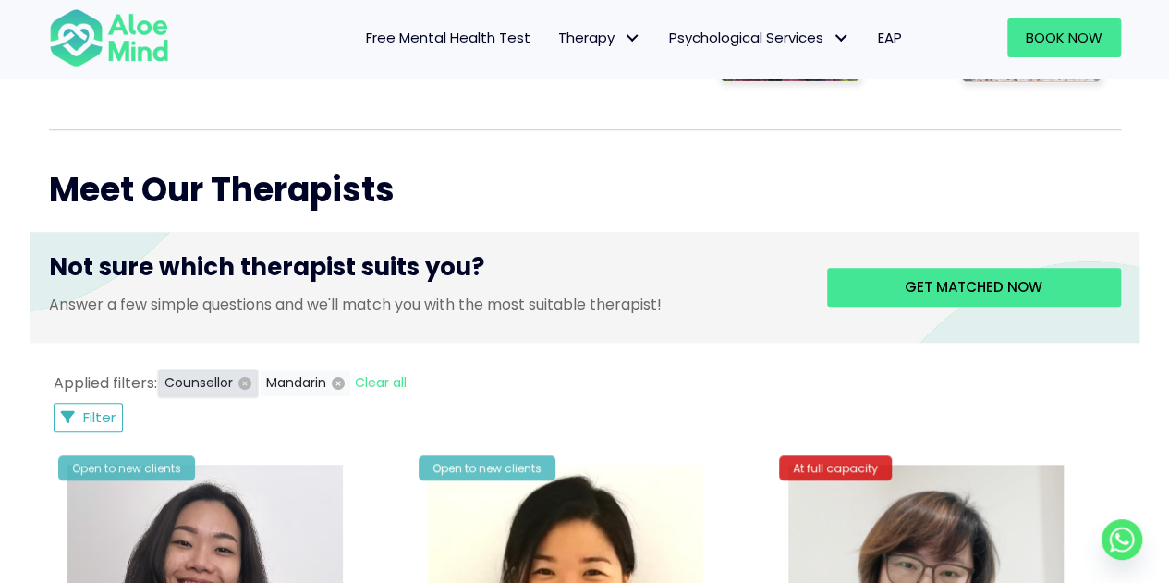
click at [181, 379] on button "Counsellor" at bounding box center [208, 384] width 98 height 26
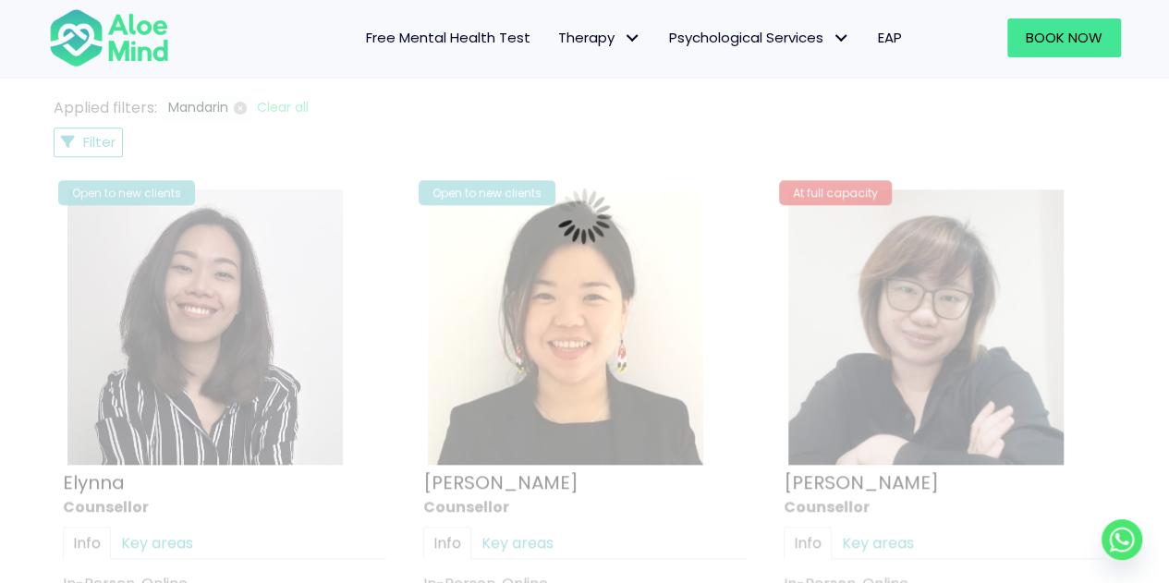
scroll to position [802, 0]
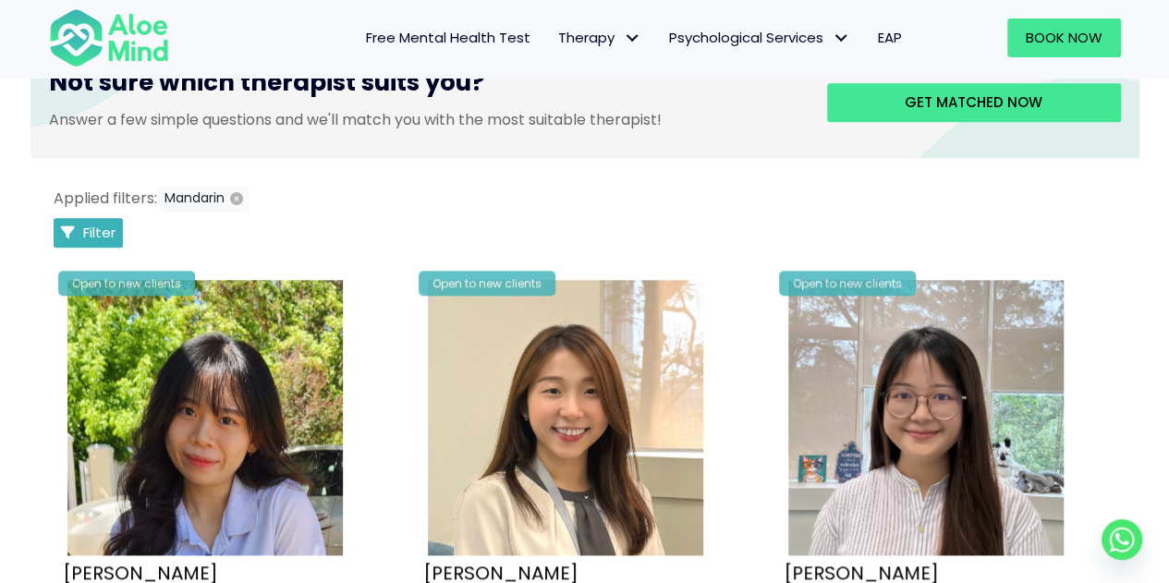
click at [89, 231] on span "Filter" at bounding box center [99, 232] width 32 height 19
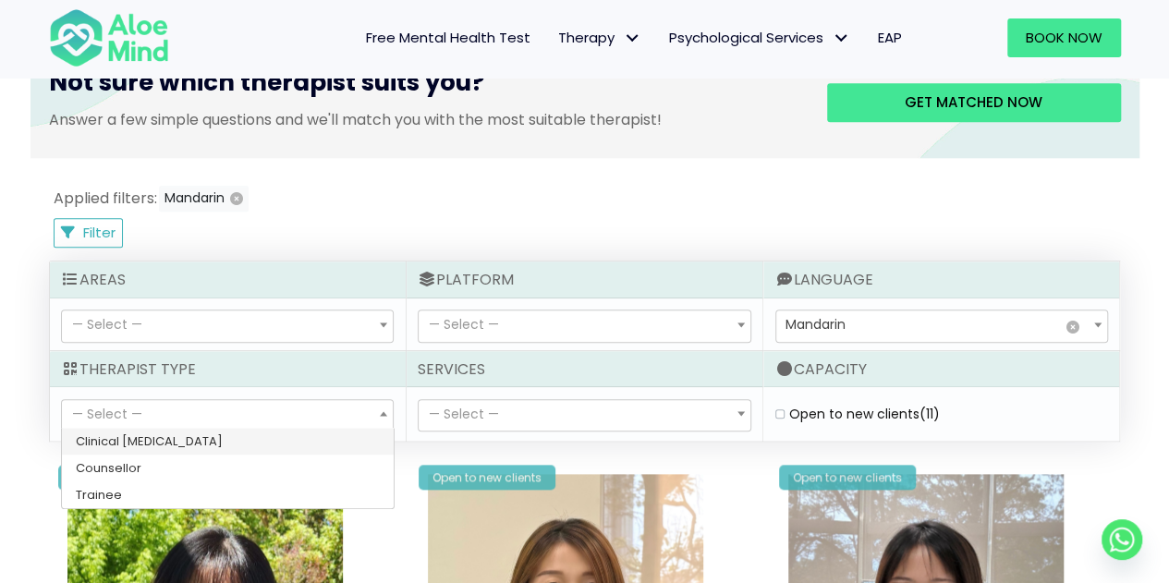
click at [152, 401] on span "— Select —" at bounding box center [227, 415] width 331 height 31
select select "15"
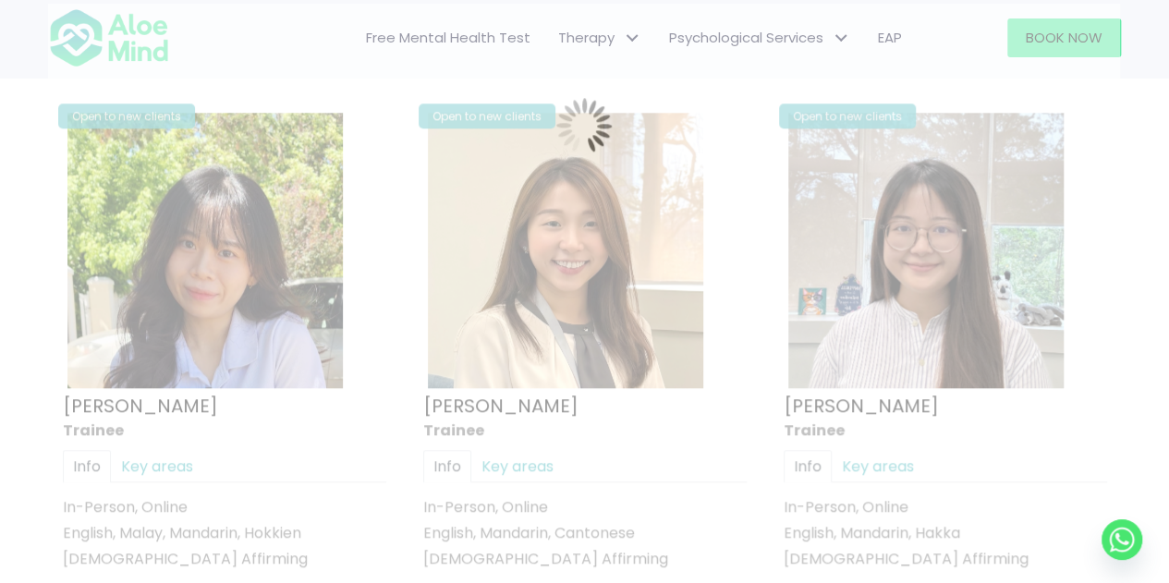
scroll to position [987, 0]
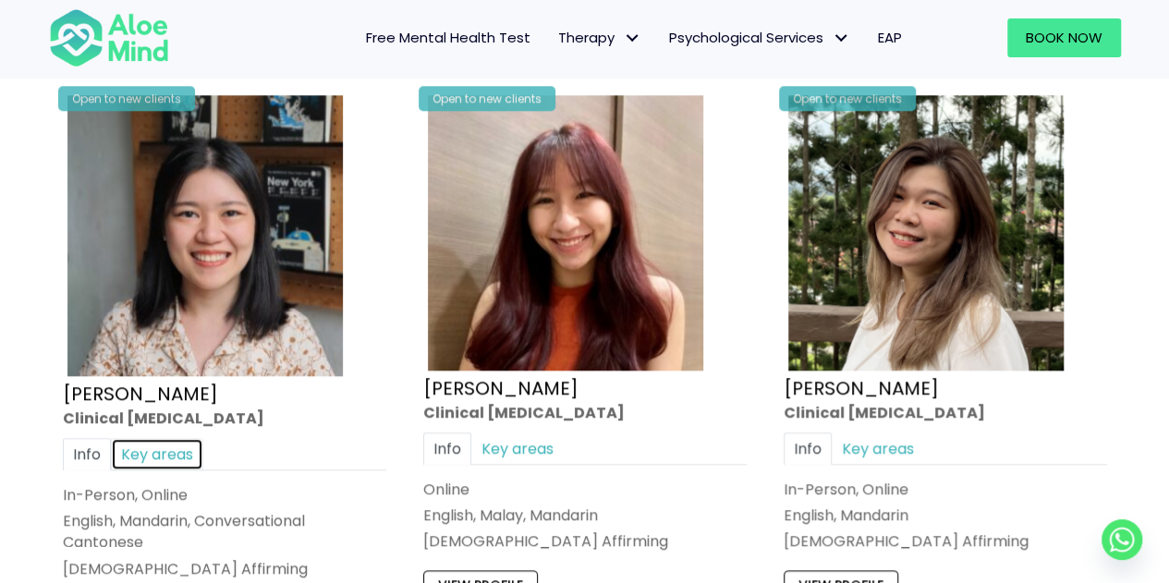
click at [171, 454] on link "Key areas" at bounding box center [157, 454] width 92 height 32
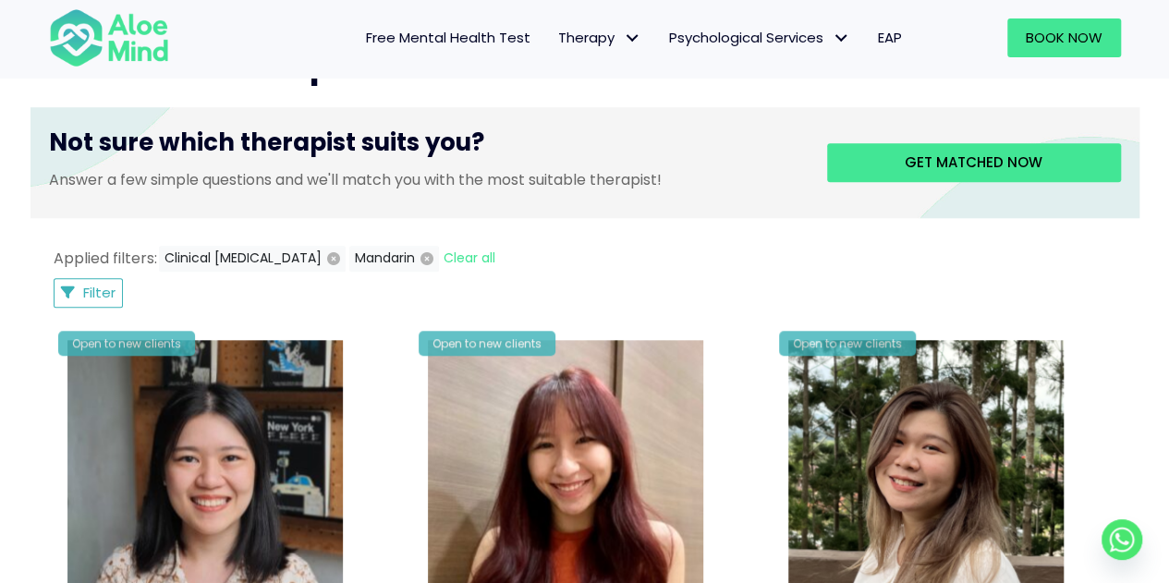
scroll to position [710, 0]
